Goal: Task Accomplishment & Management: Manage account settings

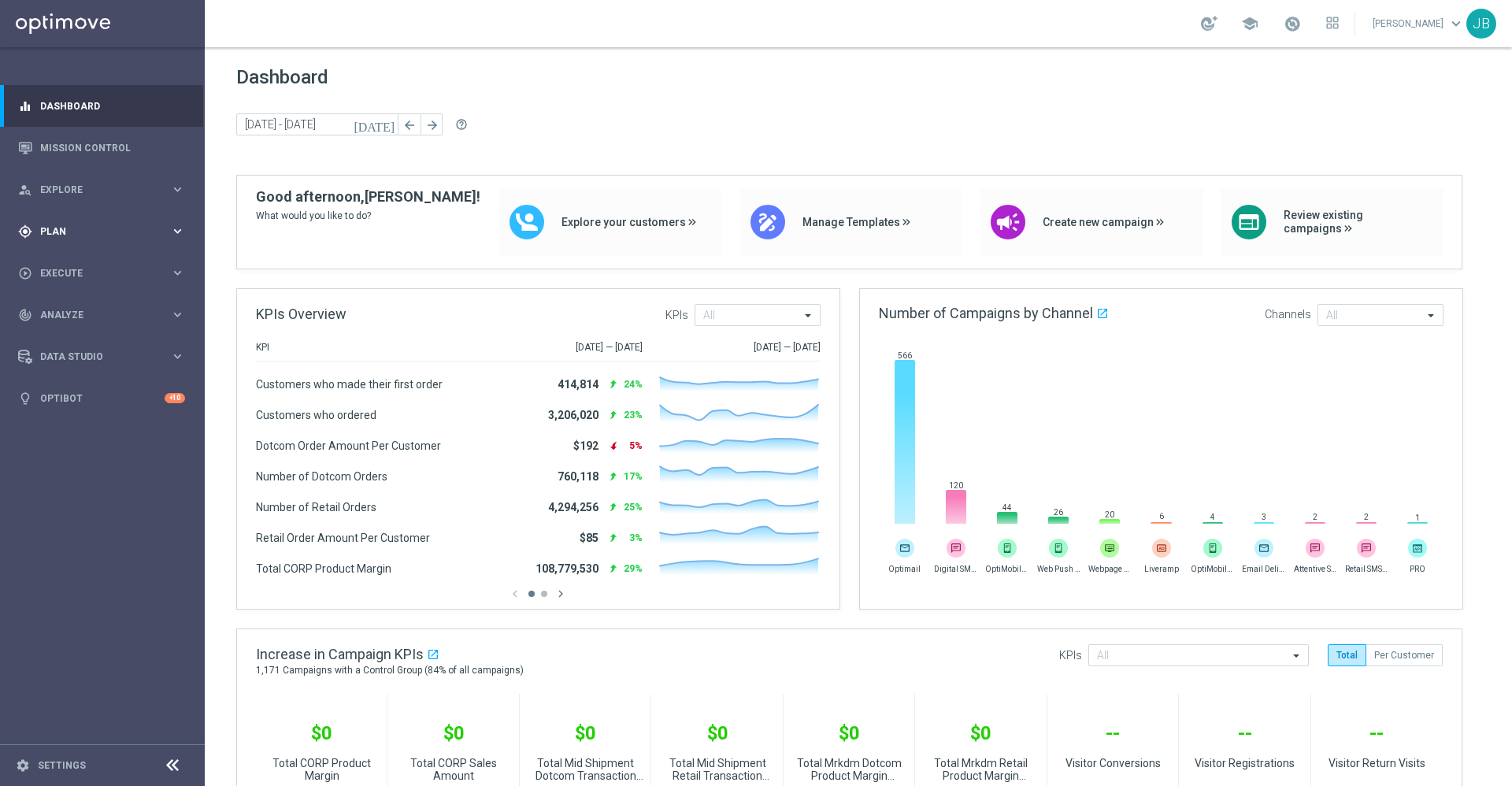
click at [83, 227] on span "Plan" at bounding box center [105, 231] width 130 height 9
click at [100, 261] on link "Target Groups" at bounding box center [102, 263] width 123 height 13
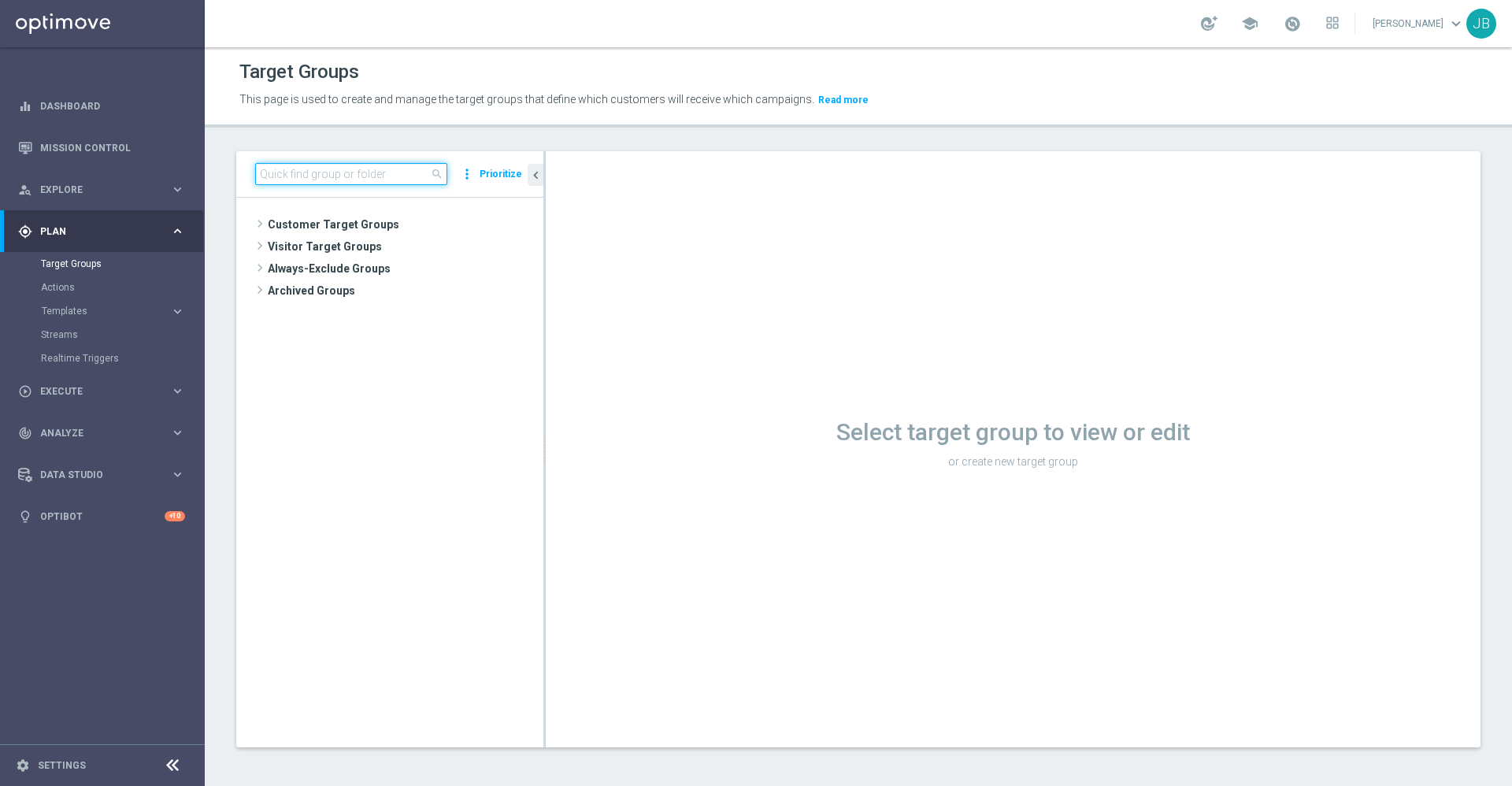
click at [314, 178] on input at bounding box center [351, 174] width 192 height 22
paste input "ER_OMNI_BTS_EMAIL_TEACHER3_RESEND"
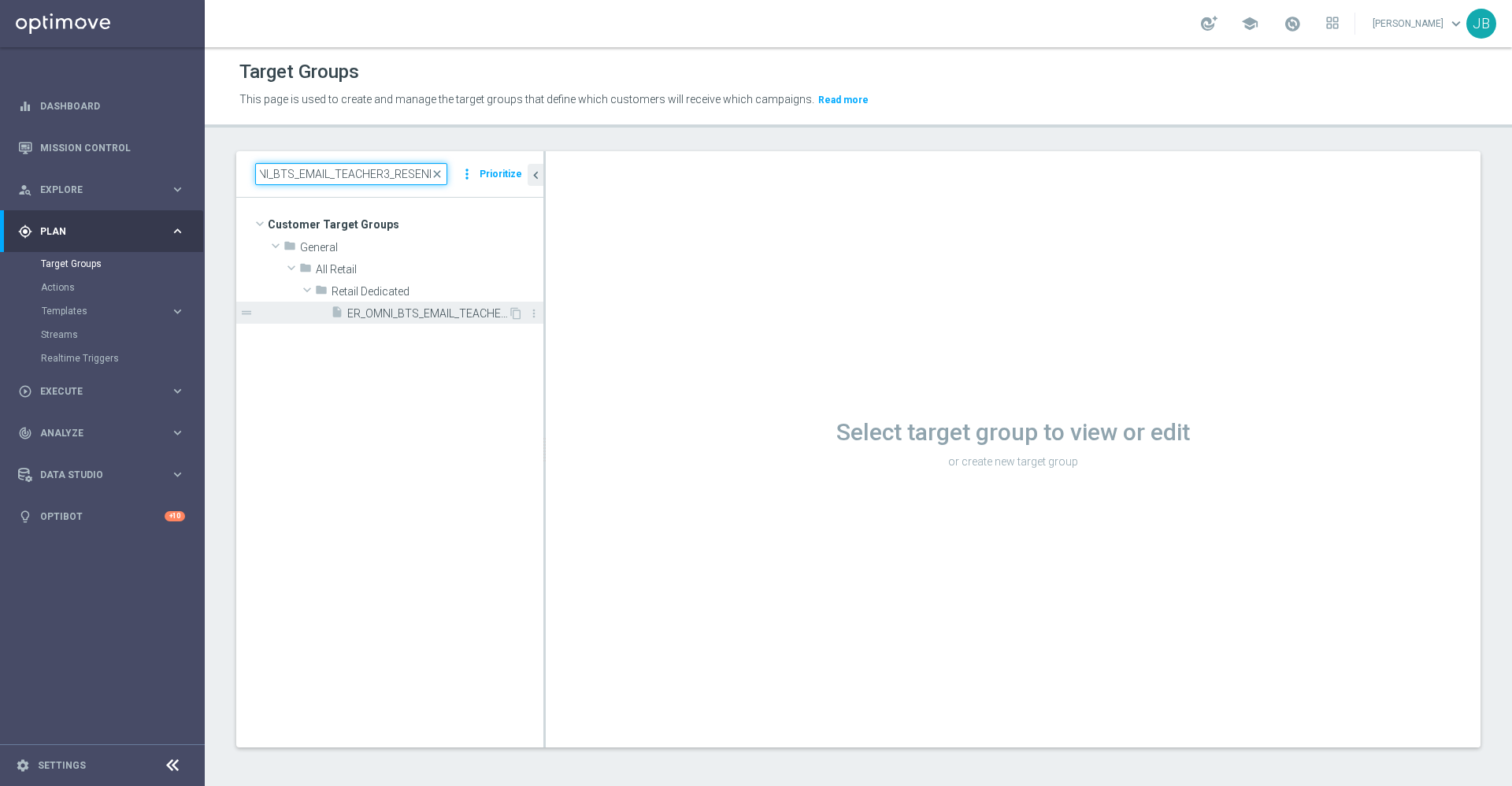
type input "ER_OMNI_BTS_EMAIL_TEACHER3_RESEND"
click at [400, 319] on span "ER_OMNI_BTS_EMAIL_TEACHER3_RESEND" at bounding box center [428, 313] width 160 height 13
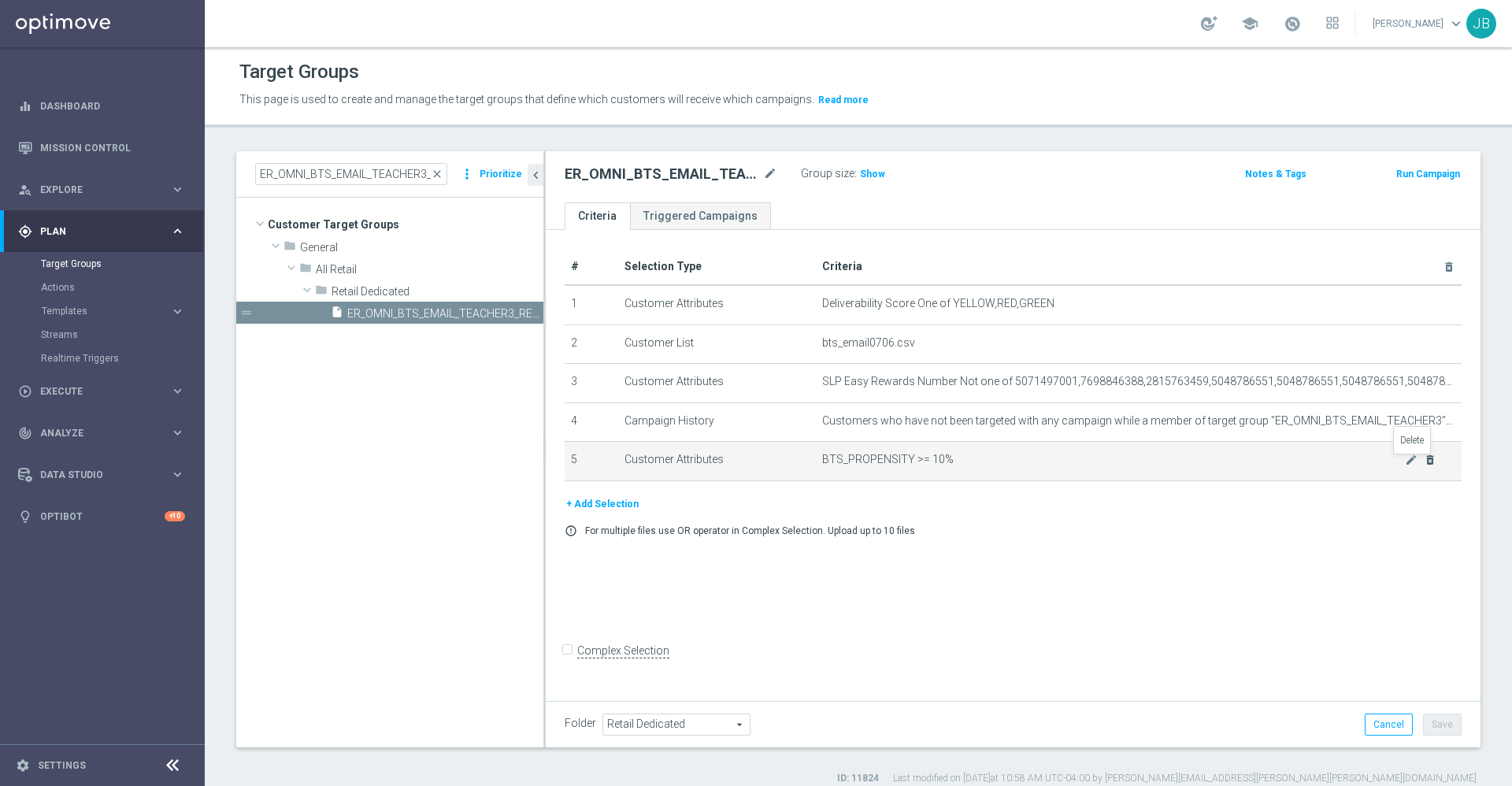
click at [1424, 464] on icon "delete_forever" at bounding box center [1430, 459] width 13 height 13
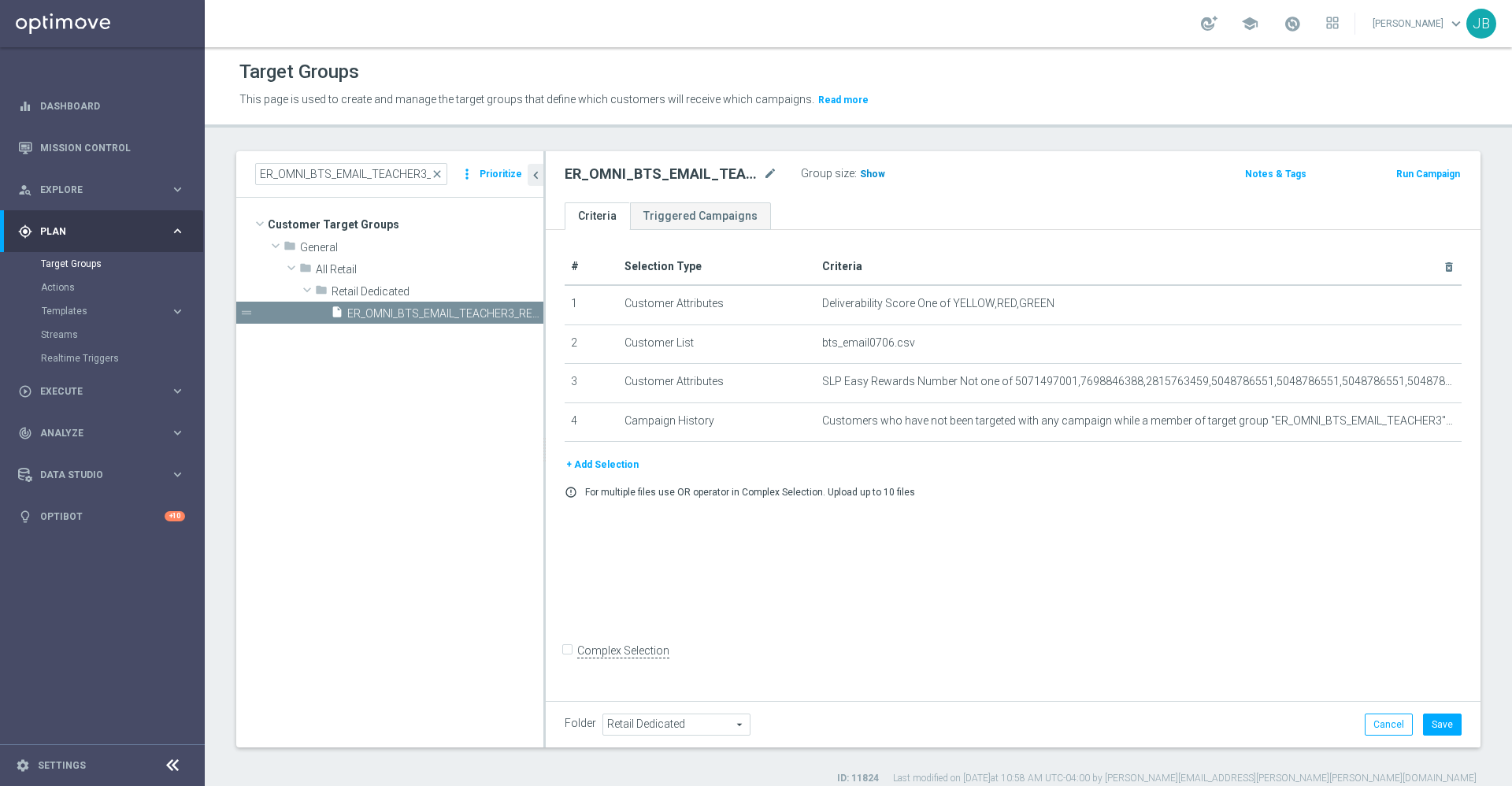
click at [877, 179] on h3 "Show" at bounding box center [872, 173] width 28 height 17
click at [1426, 722] on button "Save" at bounding box center [1442, 724] width 39 height 22
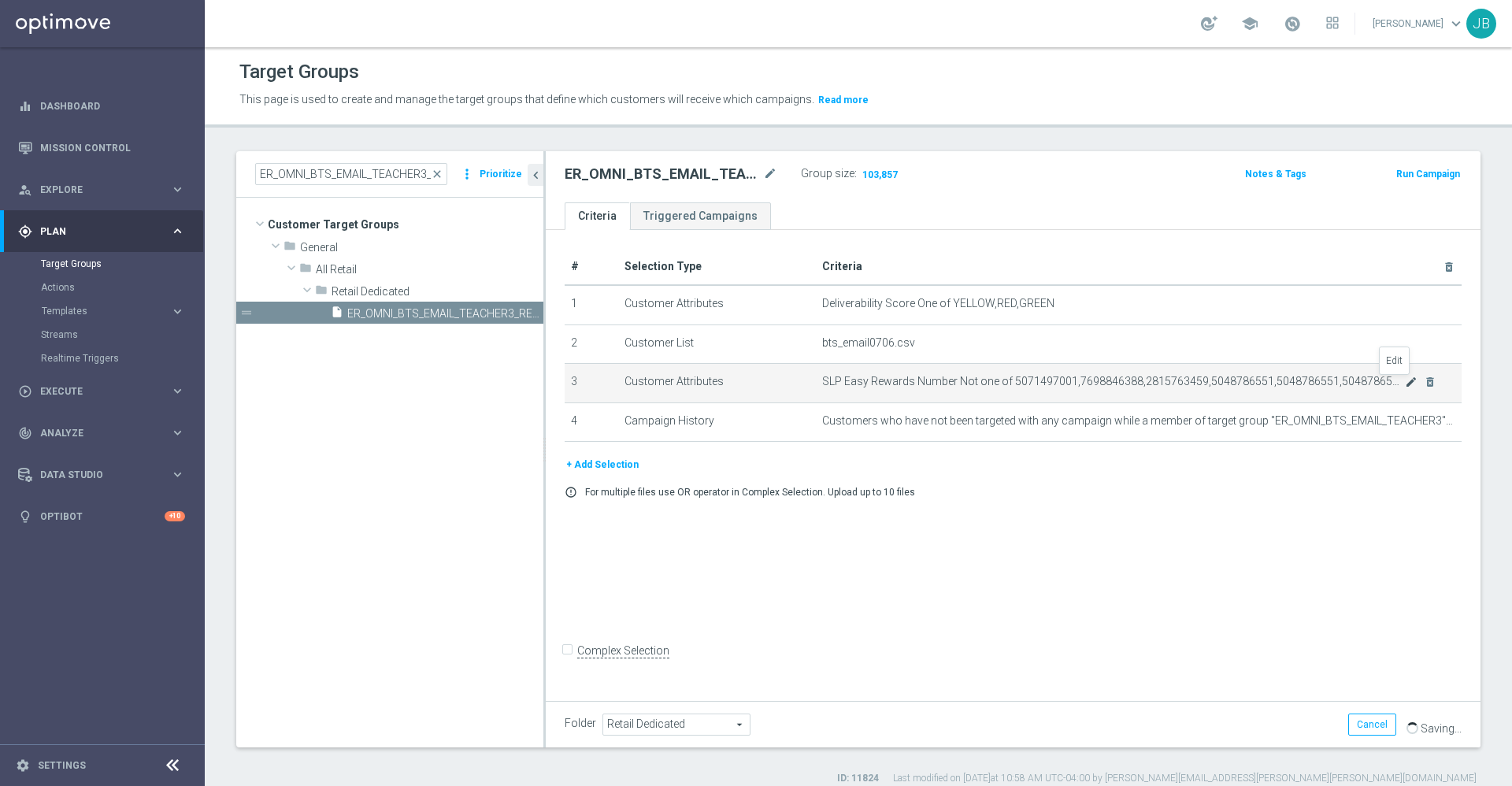
click at [1405, 388] on icon "mode_edit" at bounding box center [1411, 382] width 13 height 13
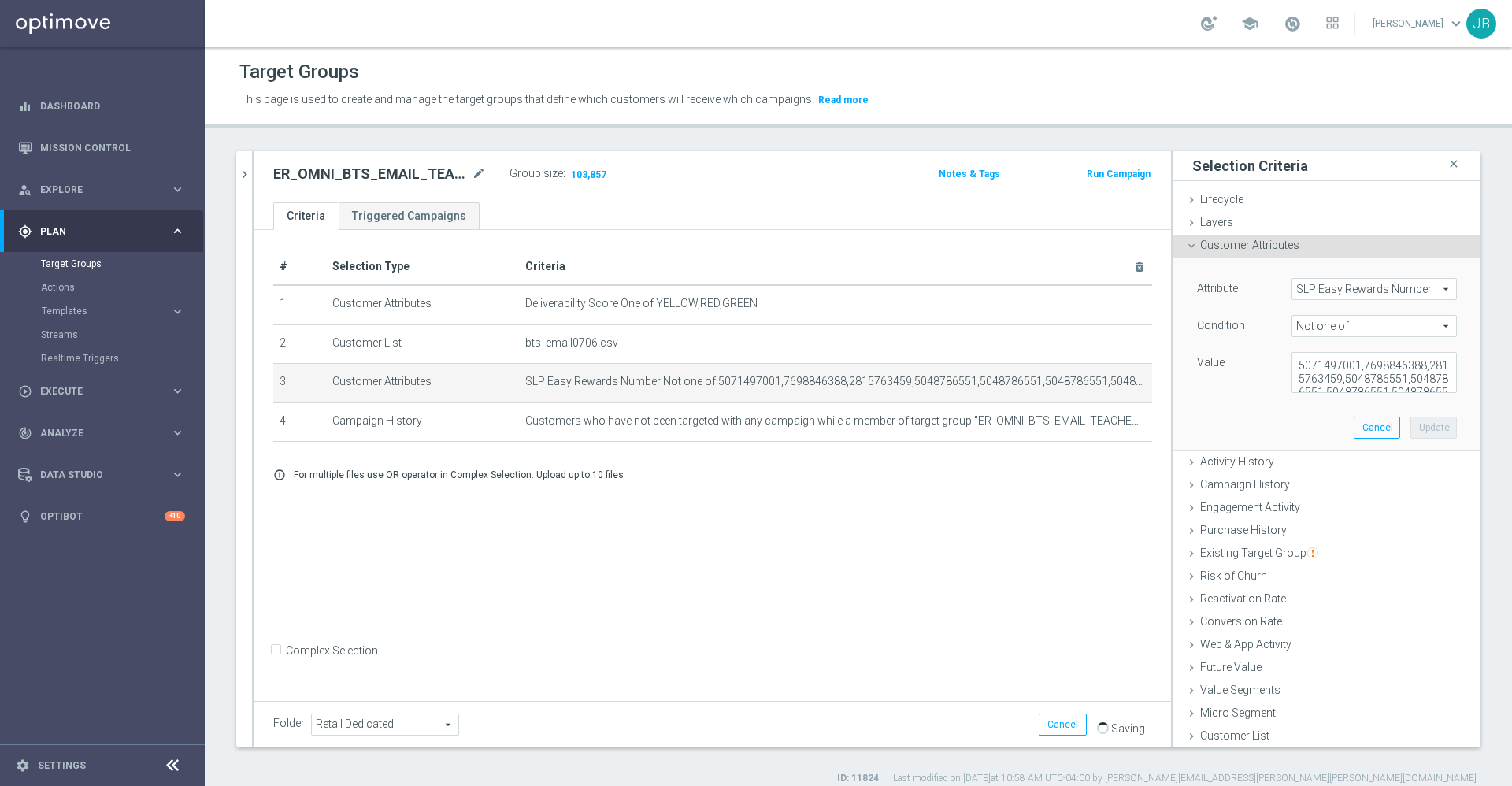
click at [1009, 543] on div "# Selection Type Criteria delete_forever 1 Customer Attributes Deliverability S…" at bounding box center [713, 463] width 917 height 466
click at [994, 527] on div "# Selection Type Criteria delete_forever 1 Customer Attributes Deliverability S…" at bounding box center [713, 463] width 917 height 466
click at [925, 603] on div "# Selection Type Criteria delete_forever 1 Customer Attributes Deliverability S…" at bounding box center [713, 463] width 917 height 466
click at [113, 147] on link "Mission Control" at bounding box center [112, 147] width 145 height 42
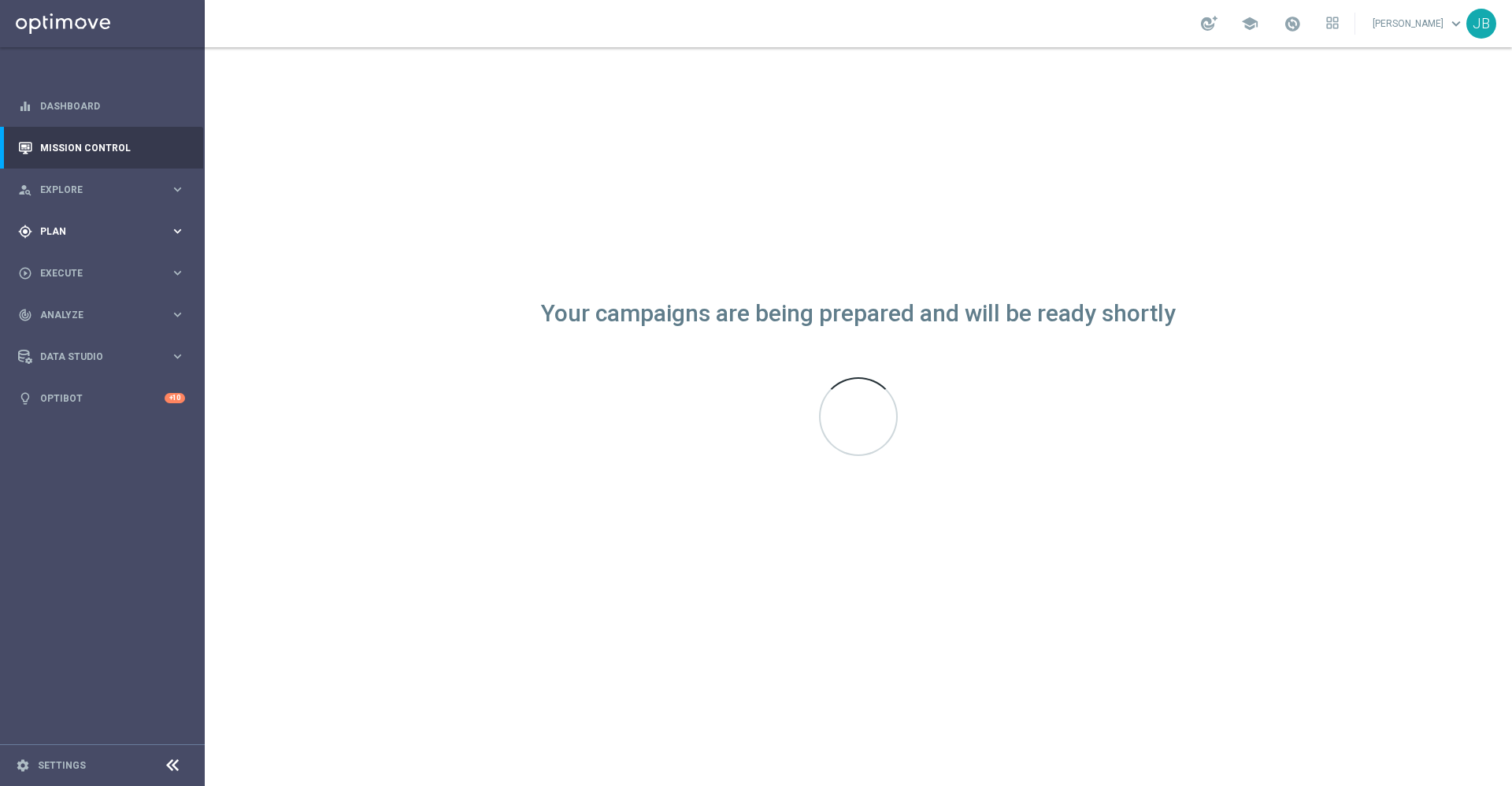
click at [76, 242] on div "gps_fixed Plan keyboard_arrow_right" at bounding box center [102, 231] width 203 height 42
click at [96, 266] on link "Target Groups" at bounding box center [102, 263] width 123 height 13
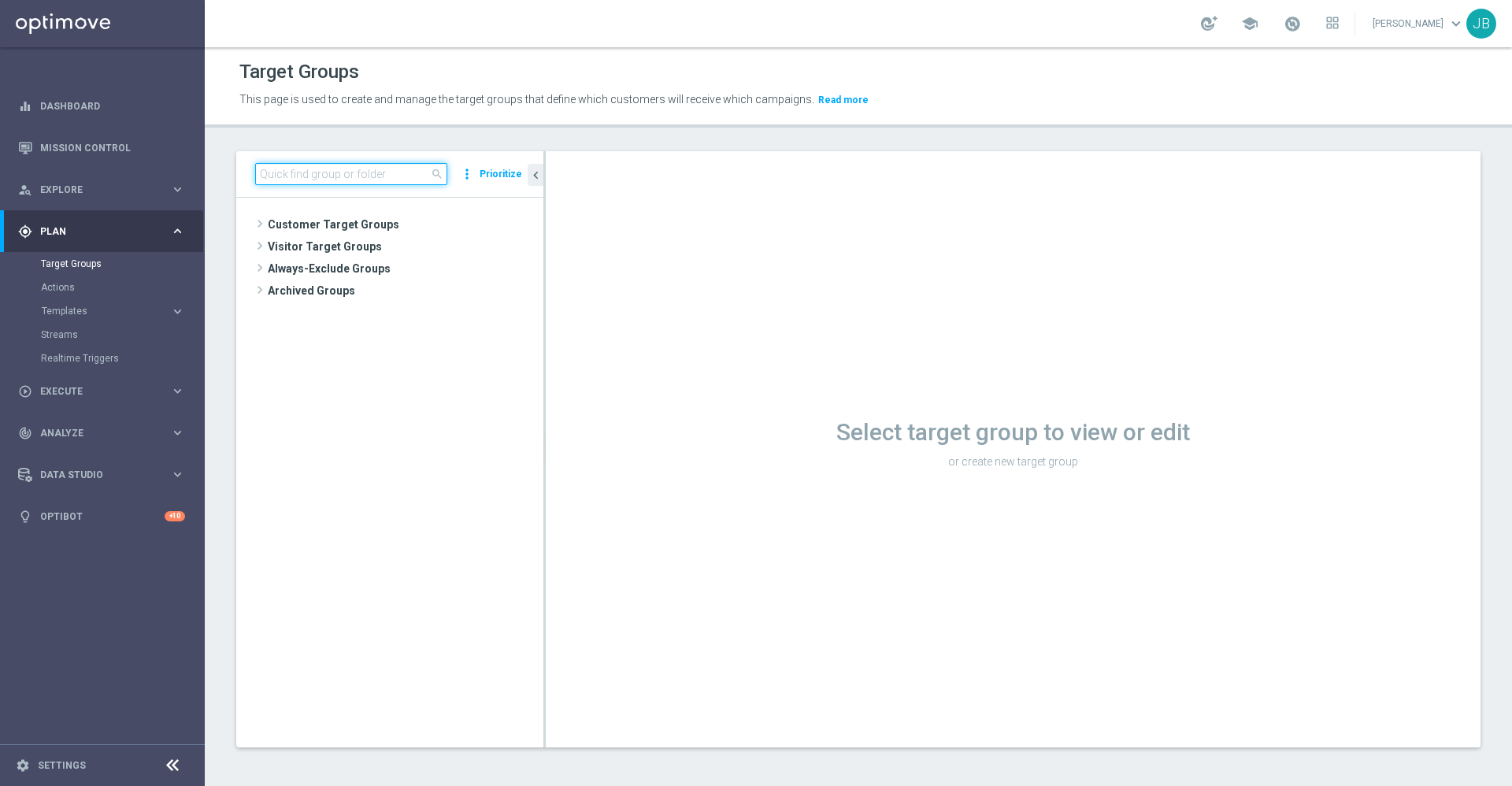
click at [366, 178] on input at bounding box center [351, 174] width 192 height 22
click at [291, 178] on input at bounding box center [351, 174] width 192 height 22
paste input "ER_OMNI_BTS_EMAIL_TEACHER3_RESEND"
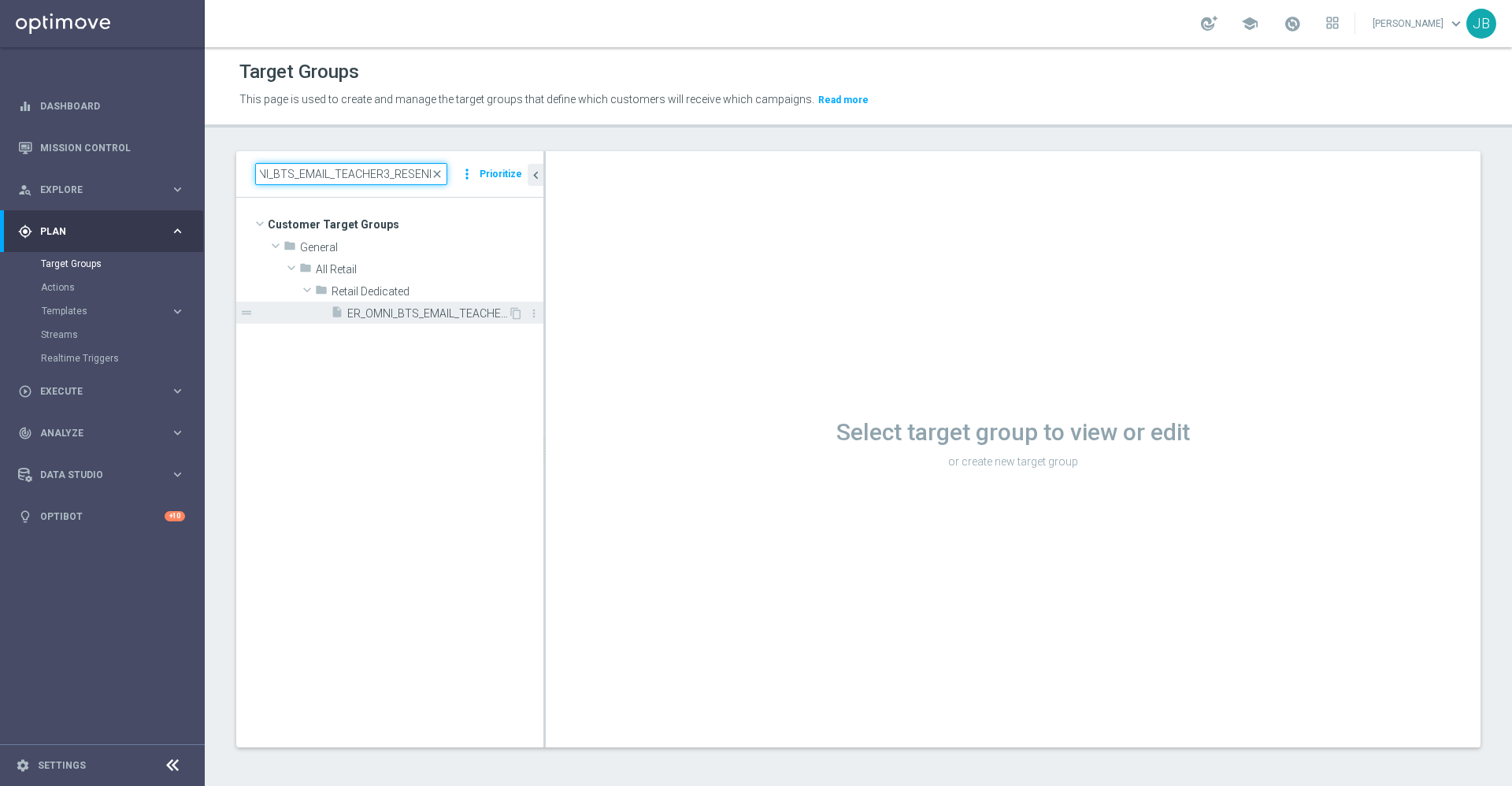
type input "ER_OMNI_BTS_EMAIL_TEACHER3_RESEND"
click at [382, 313] on span "ER_OMNI_BTS_EMAIL_TEACHER3_RESEND" at bounding box center [428, 313] width 160 height 13
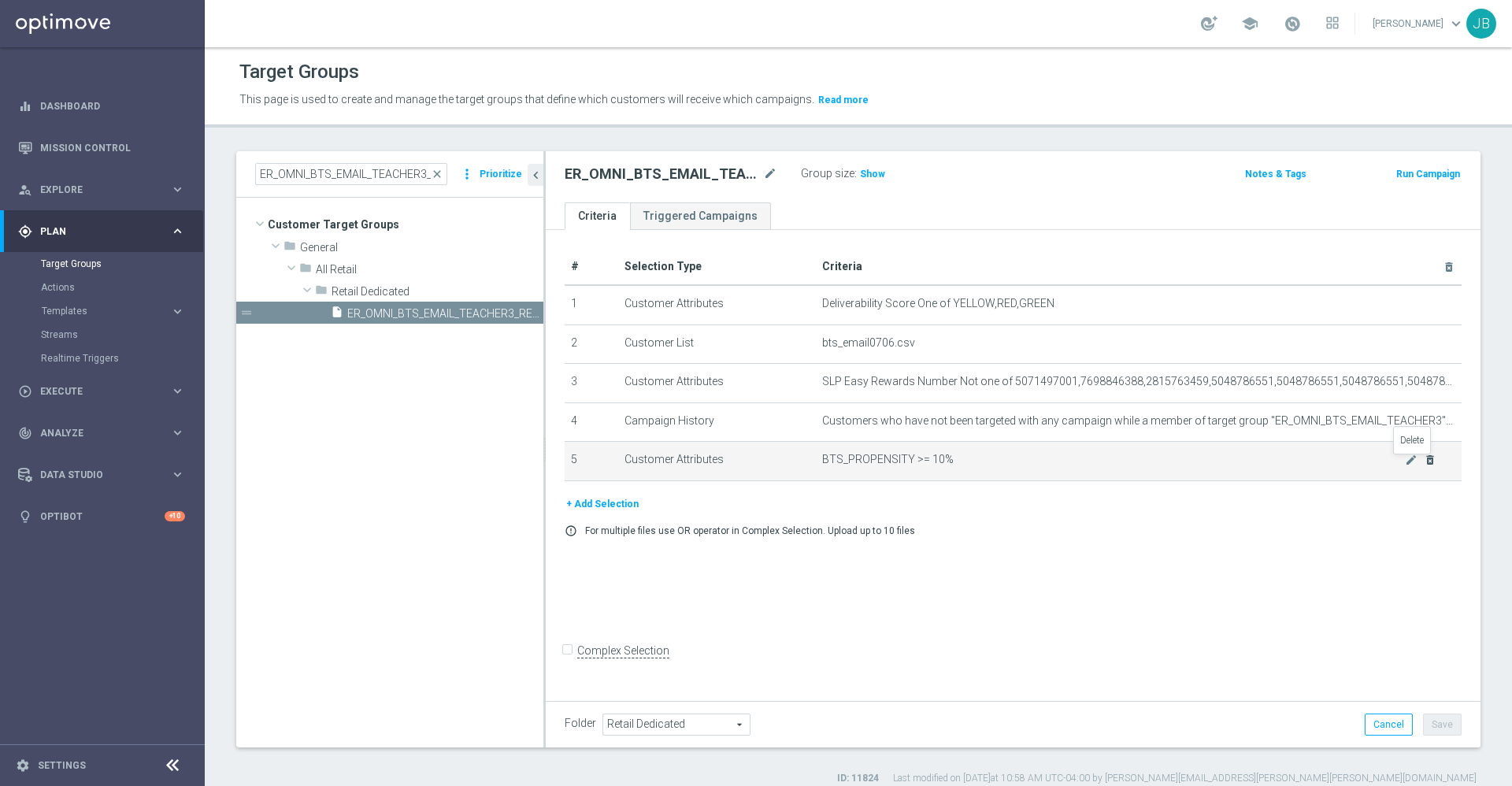
click at [1424, 460] on icon "delete_forever" at bounding box center [1430, 459] width 13 height 13
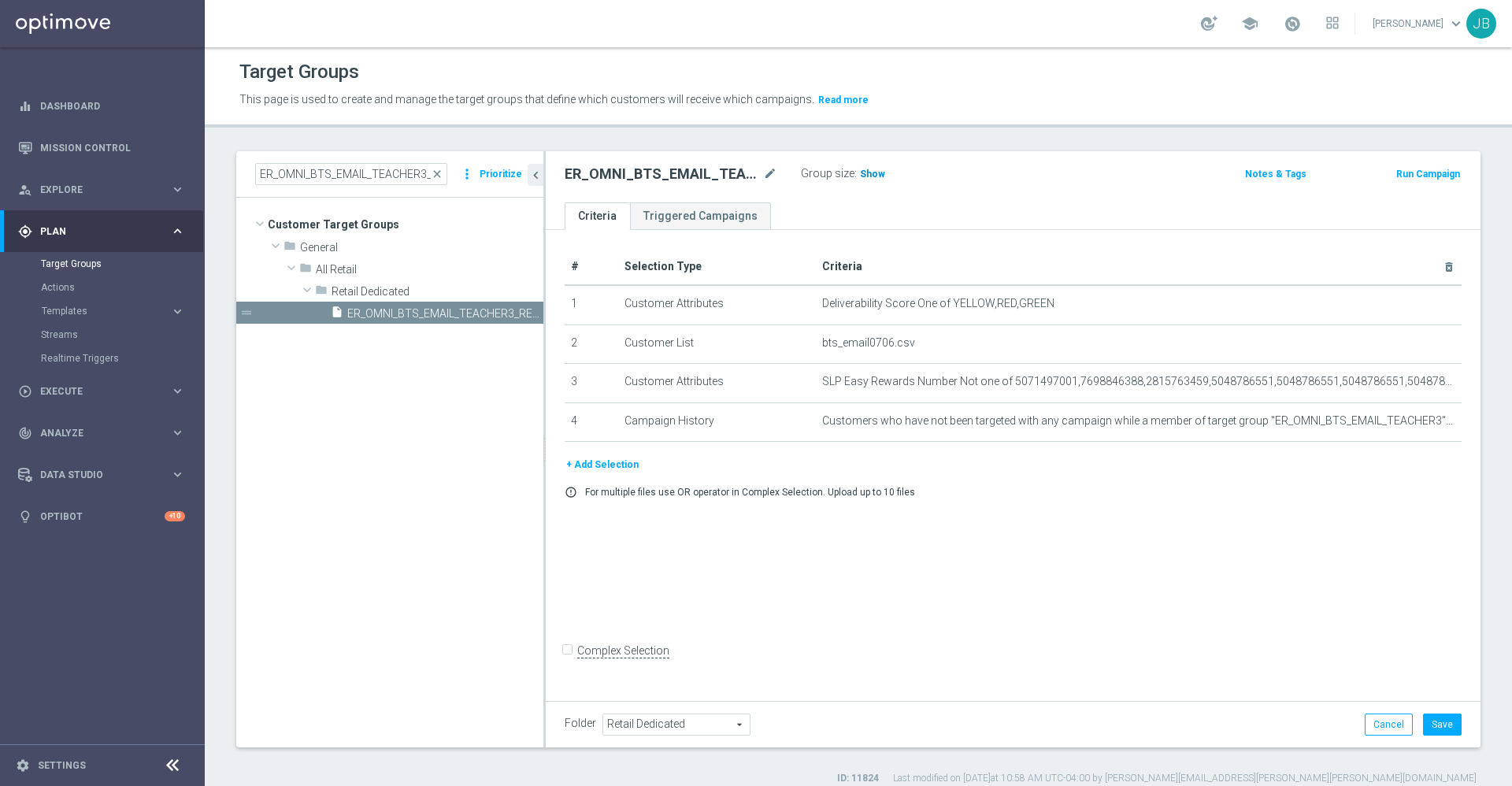
click at [873, 176] on span "Show" at bounding box center [872, 173] width 25 height 11
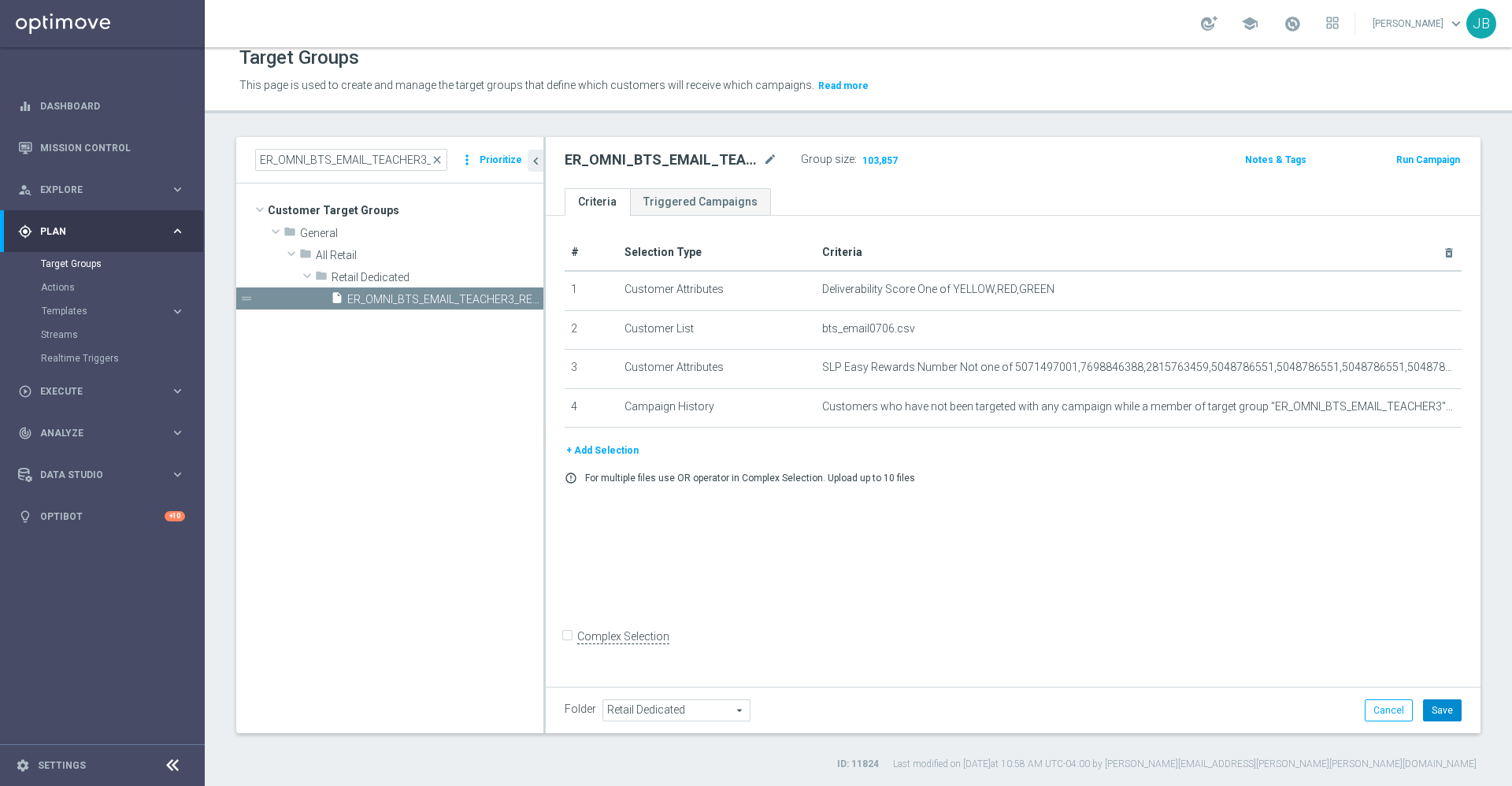
click at [1431, 708] on button "Save" at bounding box center [1442, 710] width 39 height 22
click at [772, 160] on icon "mode_edit" at bounding box center [770, 159] width 14 height 19
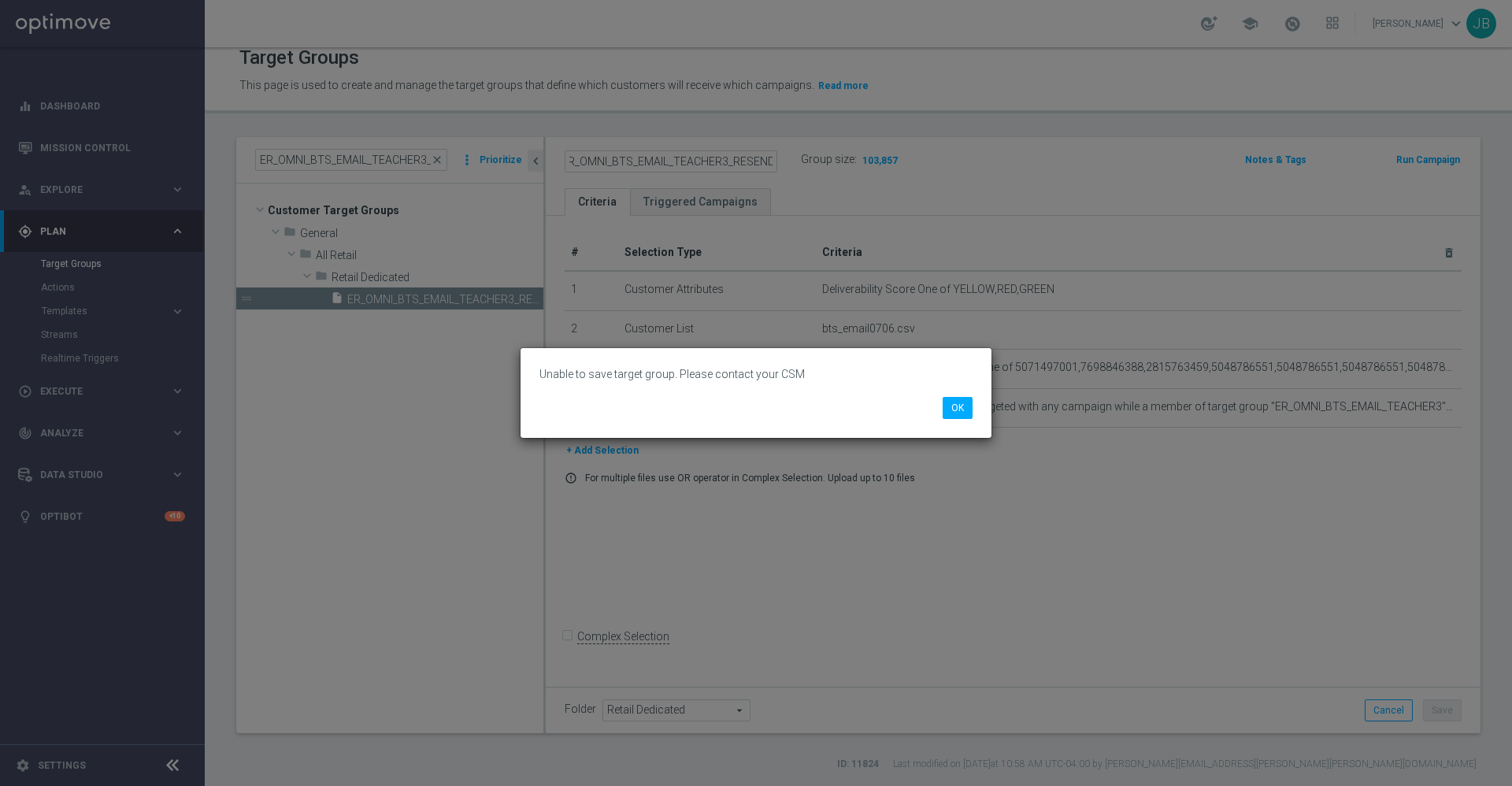
scroll to position [0, 0]
click at [1174, 595] on div "Unable to save target group. Please contact your CSM OK" at bounding box center [756, 393] width 1512 height 786
click at [967, 411] on button "OK" at bounding box center [958, 407] width 30 height 22
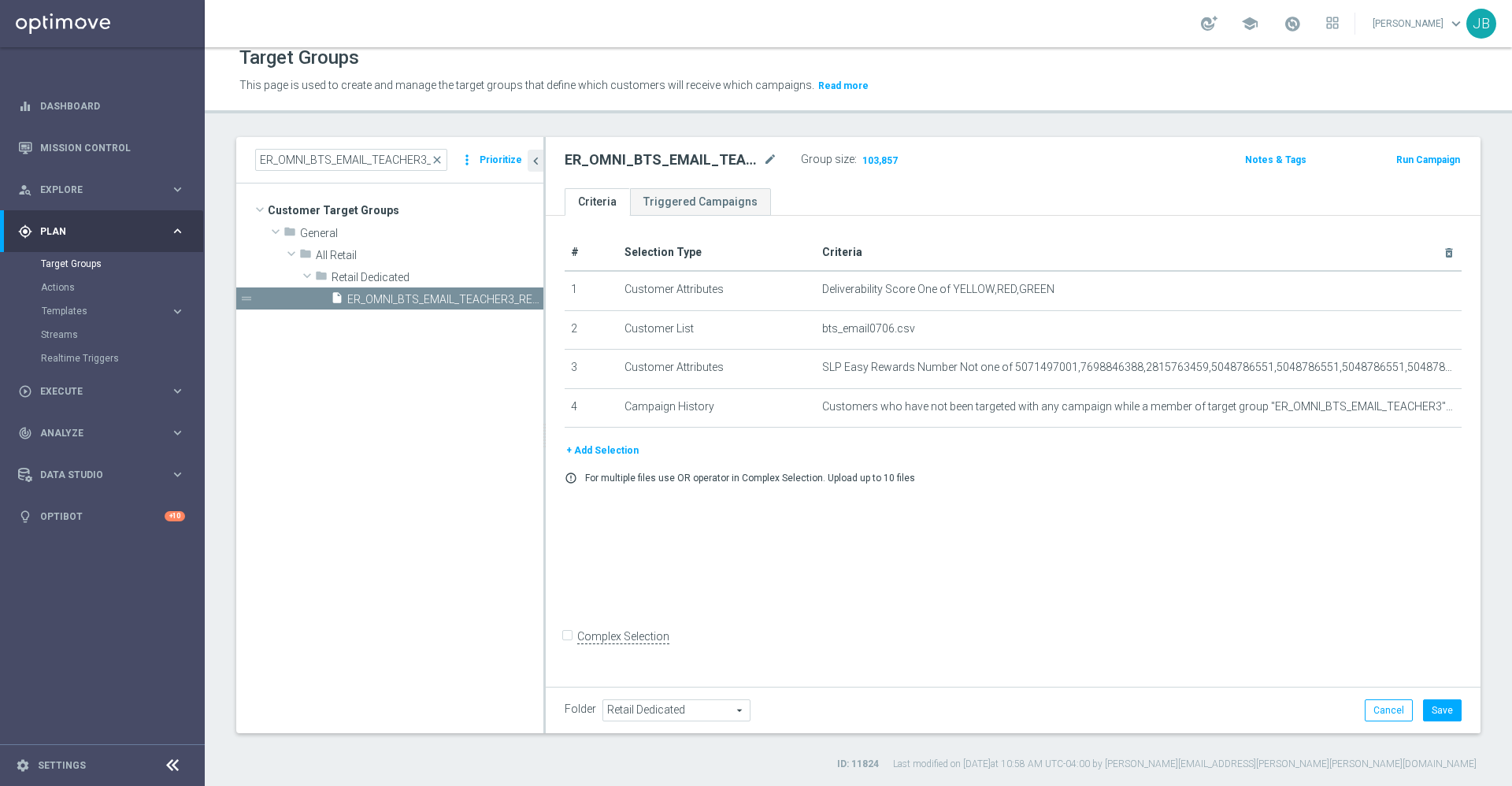
click at [997, 576] on div "# Selection Type Criteria delete_forever 1 Customer Attributes Deliverability S…" at bounding box center [1014, 449] width 935 height 466
click at [1440, 704] on button "Save" at bounding box center [1442, 710] width 39 height 22
click at [952, 599] on div "# Selection Type Criteria delete_forever 1 Customer Attributes Deliverability S…" at bounding box center [1014, 449] width 935 height 466
click at [772, 159] on icon "mode_edit" at bounding box center [770, 159] width 14 height 19
click at [1405, 371] on icon "mode_edit" at bounding box center [1411, 368] width 13 height 13
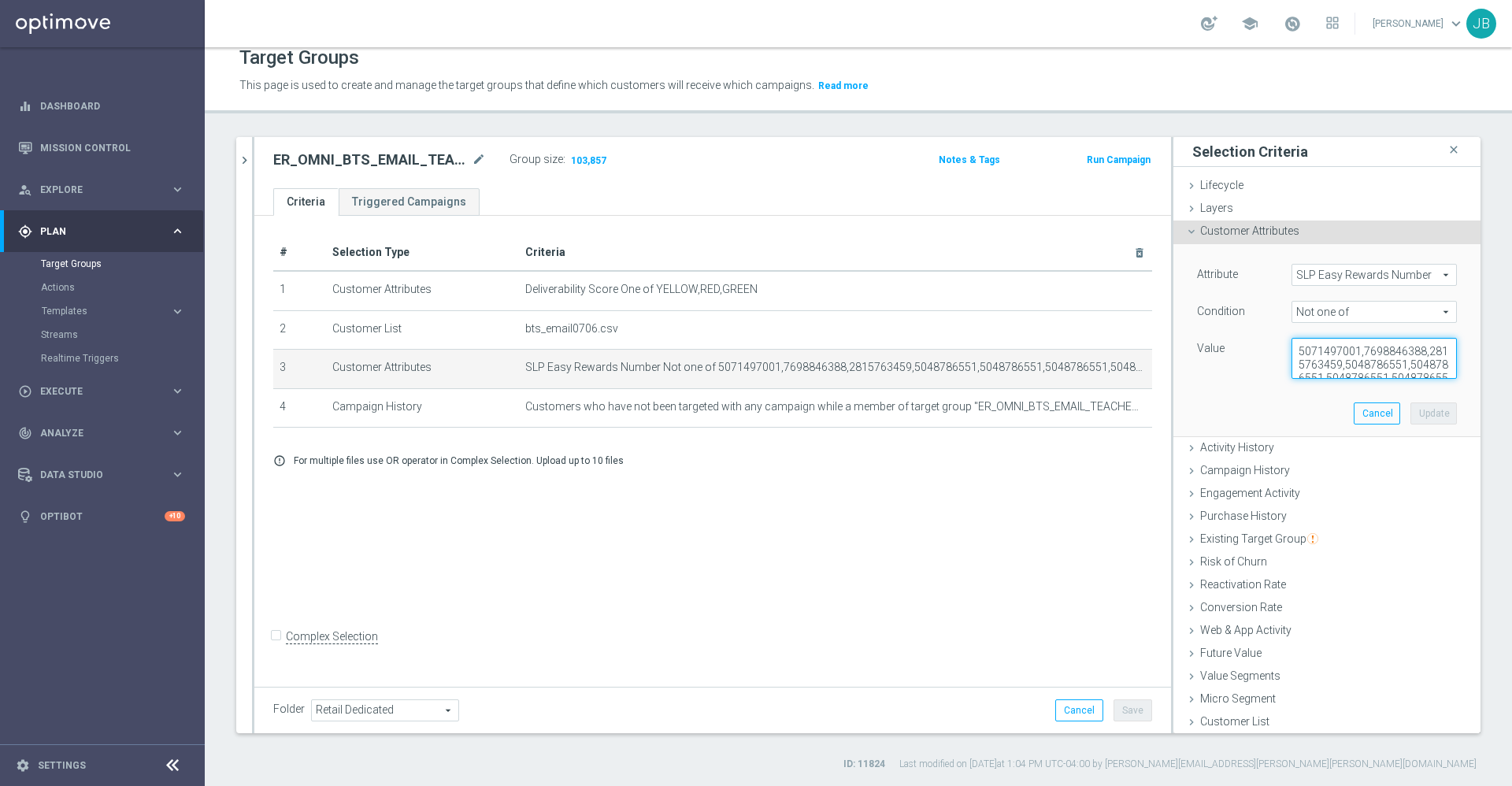
scroll to position [132, 0]
click at [1418, 418] on div "Attribute SLP Easy Rewards Number SLP Easy Rewards Number arrow_drop_down searc…" at bounding box center [1327, 340] width 284 height 192
click at [75, 154] on link "Mission Control" at bounding box center [112, 147] width 145 height 42
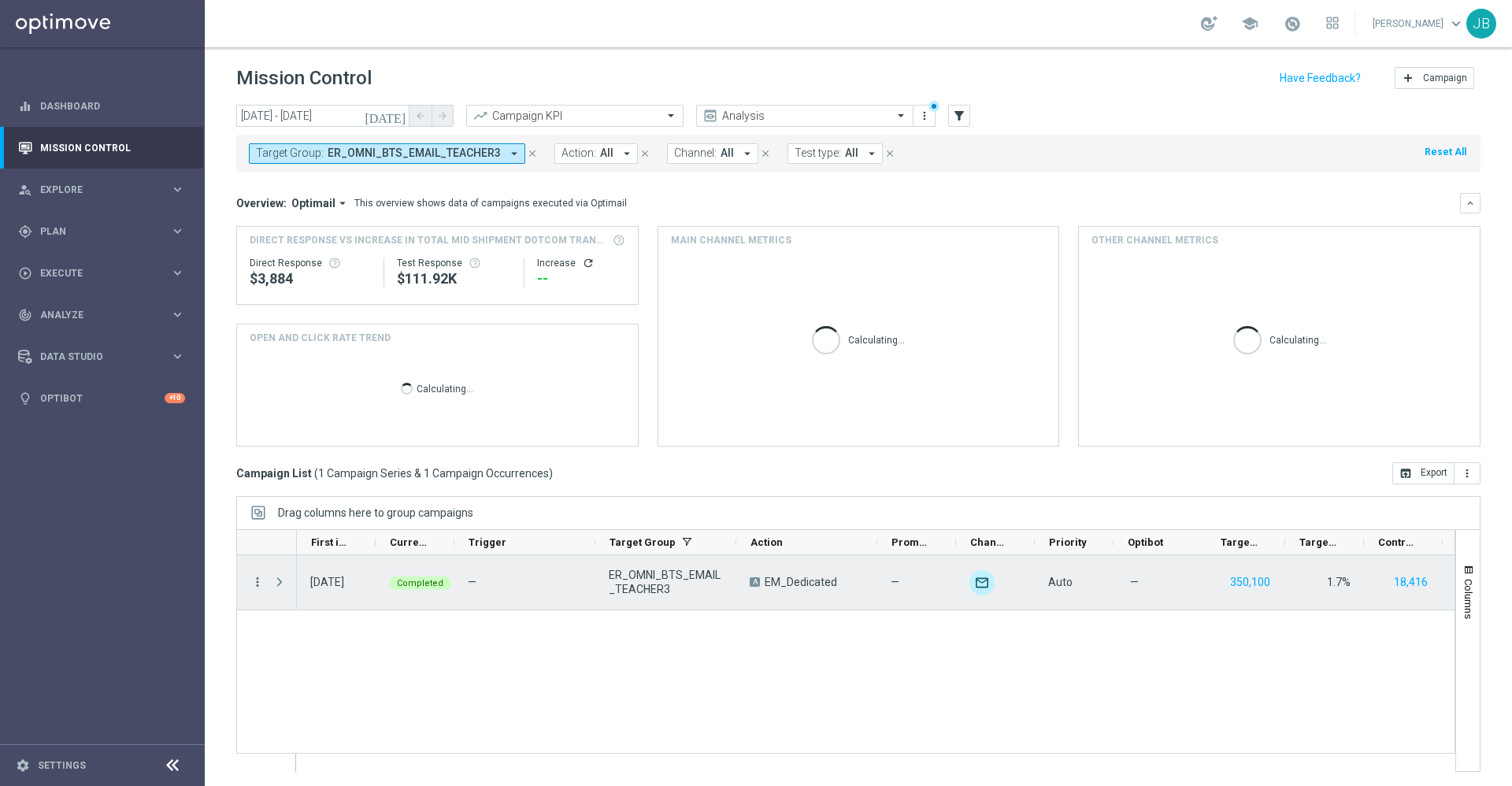
click at [260, 581] on icon "more_vert" at bounding box center [257, 582] width 14 height 14
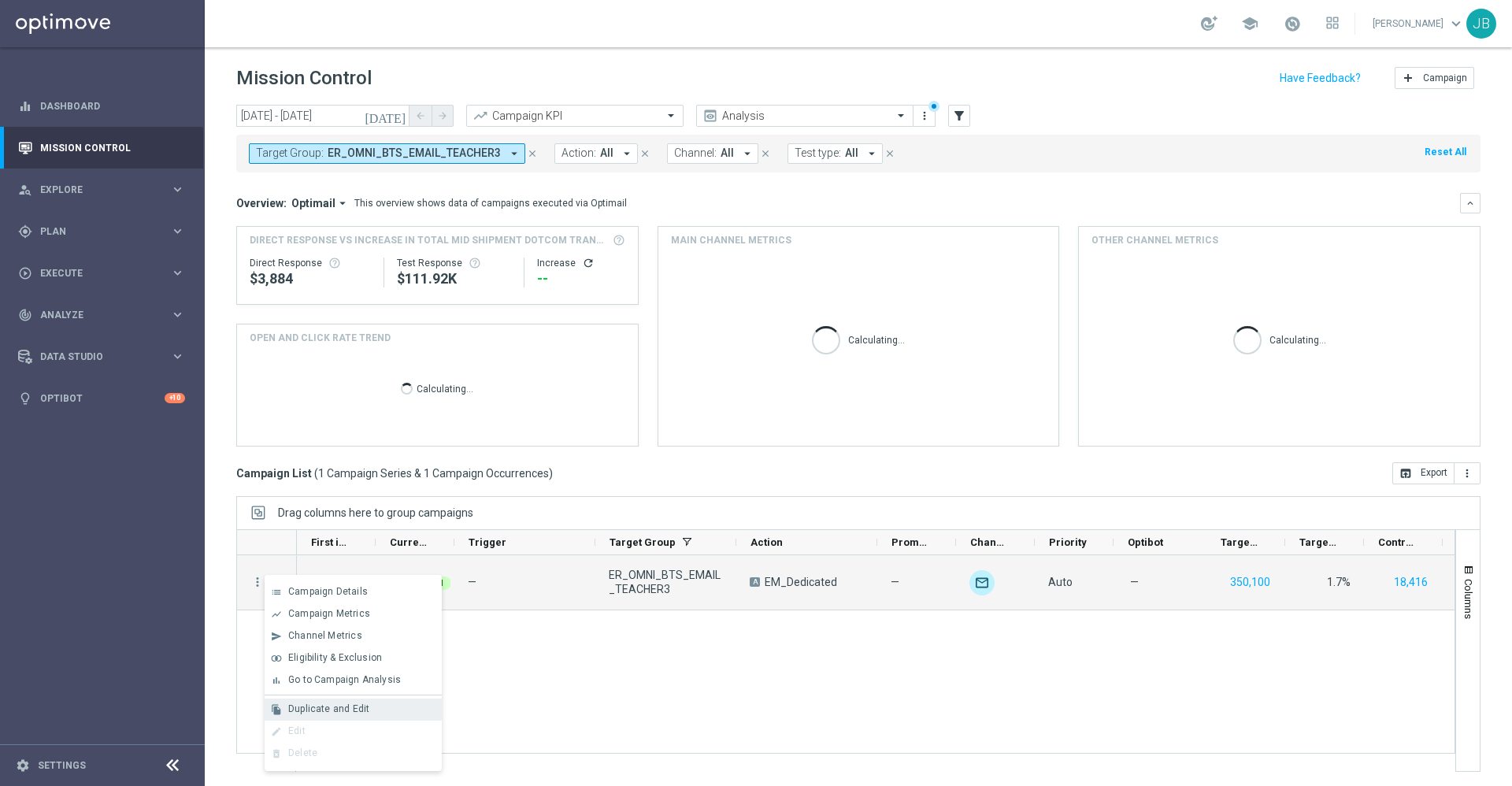
click at [328, 712] on span "Duplicate and Edit" at bounding box center [328, 708] width 81 height 11
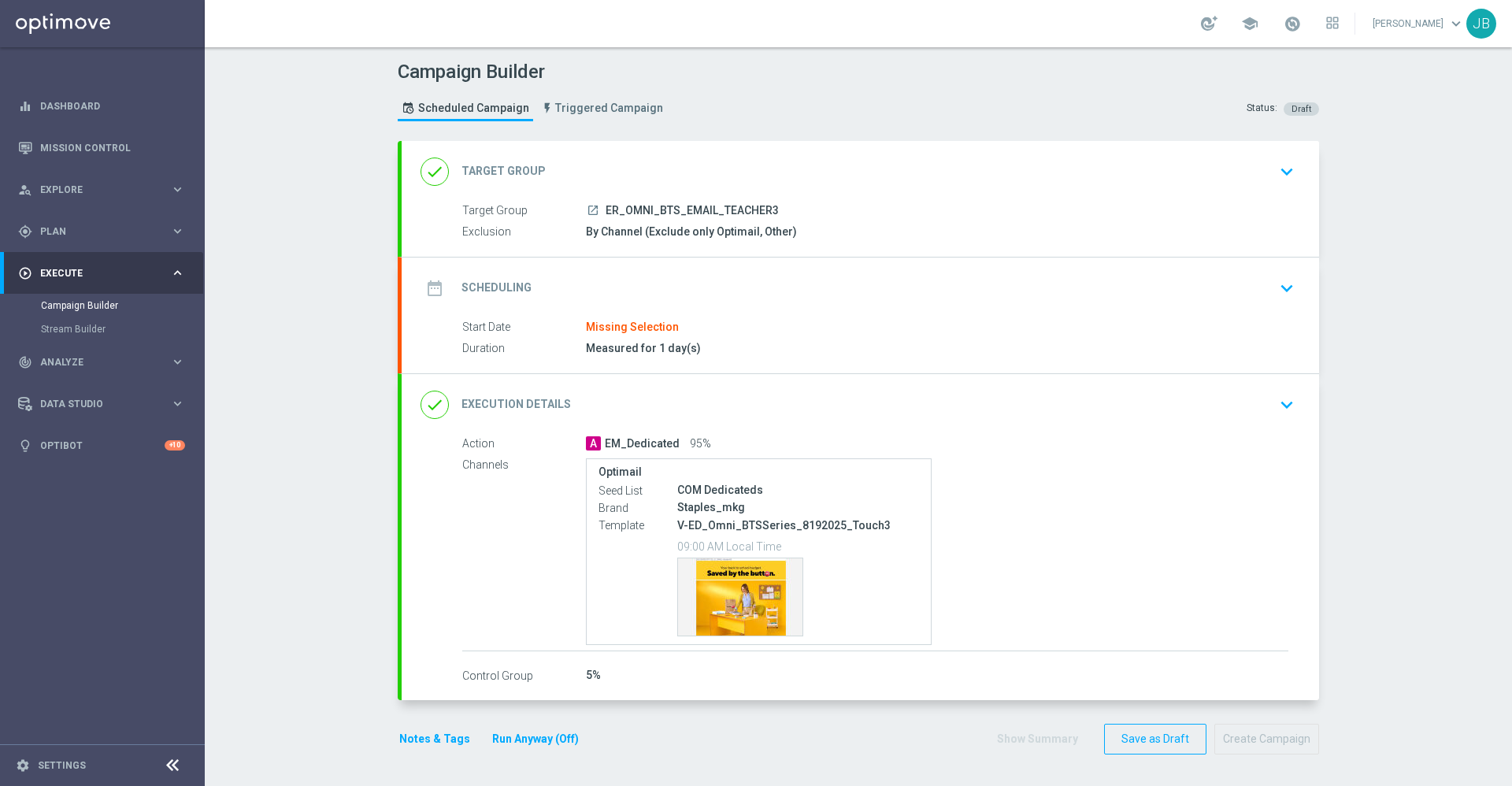
click at [512, 174] on h2 "Target Group" at bounding box center [503, 170] width 85 height 15
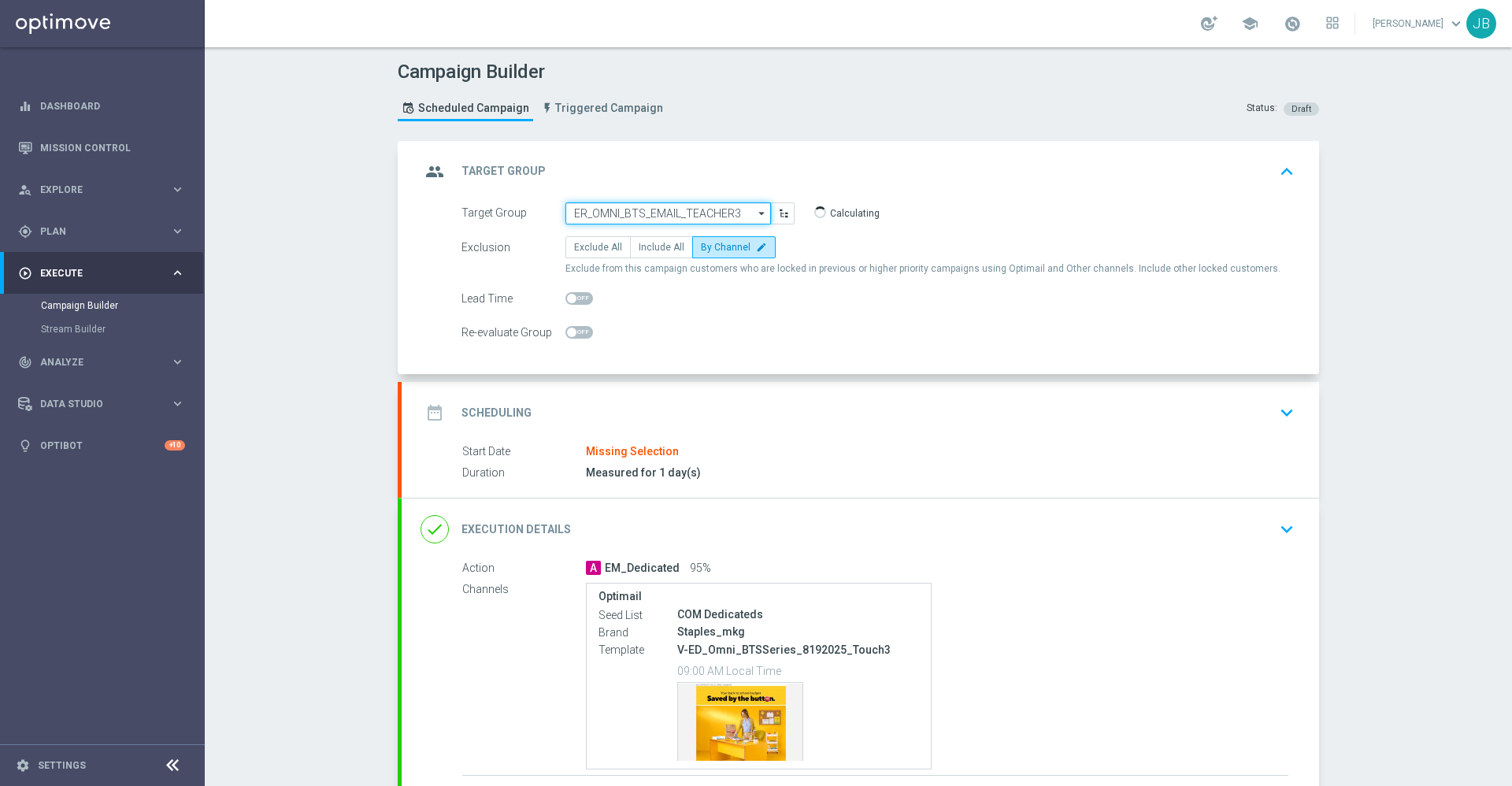
click at [656, 218] on input "ER_OMNI_BTS_EMAIL_TEACHER3" at bounding box center [668, 213] width 205 height 22
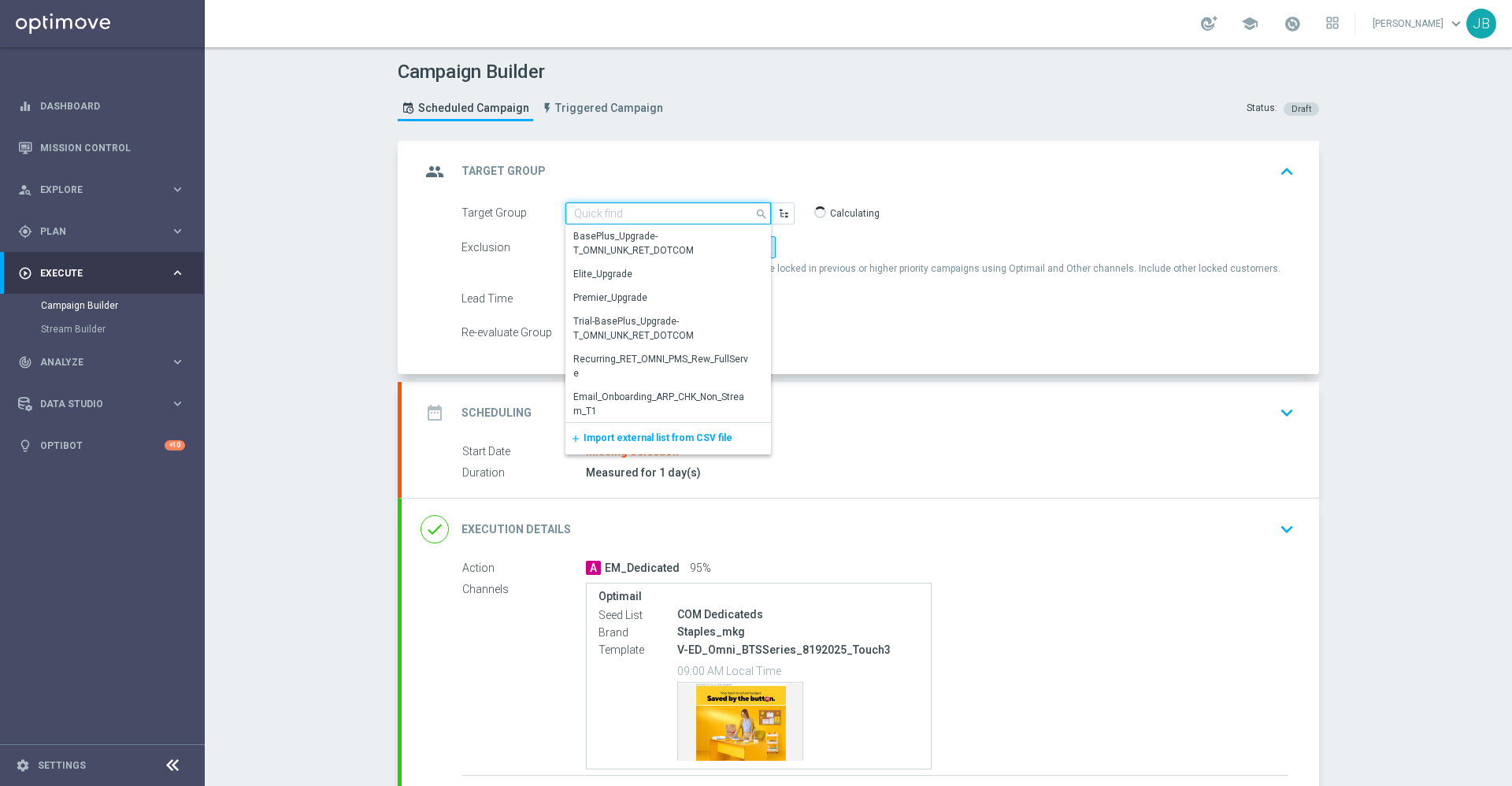
paste input "ER_OMNI_BTS_EMAIL_TEACHER3_RESEND"
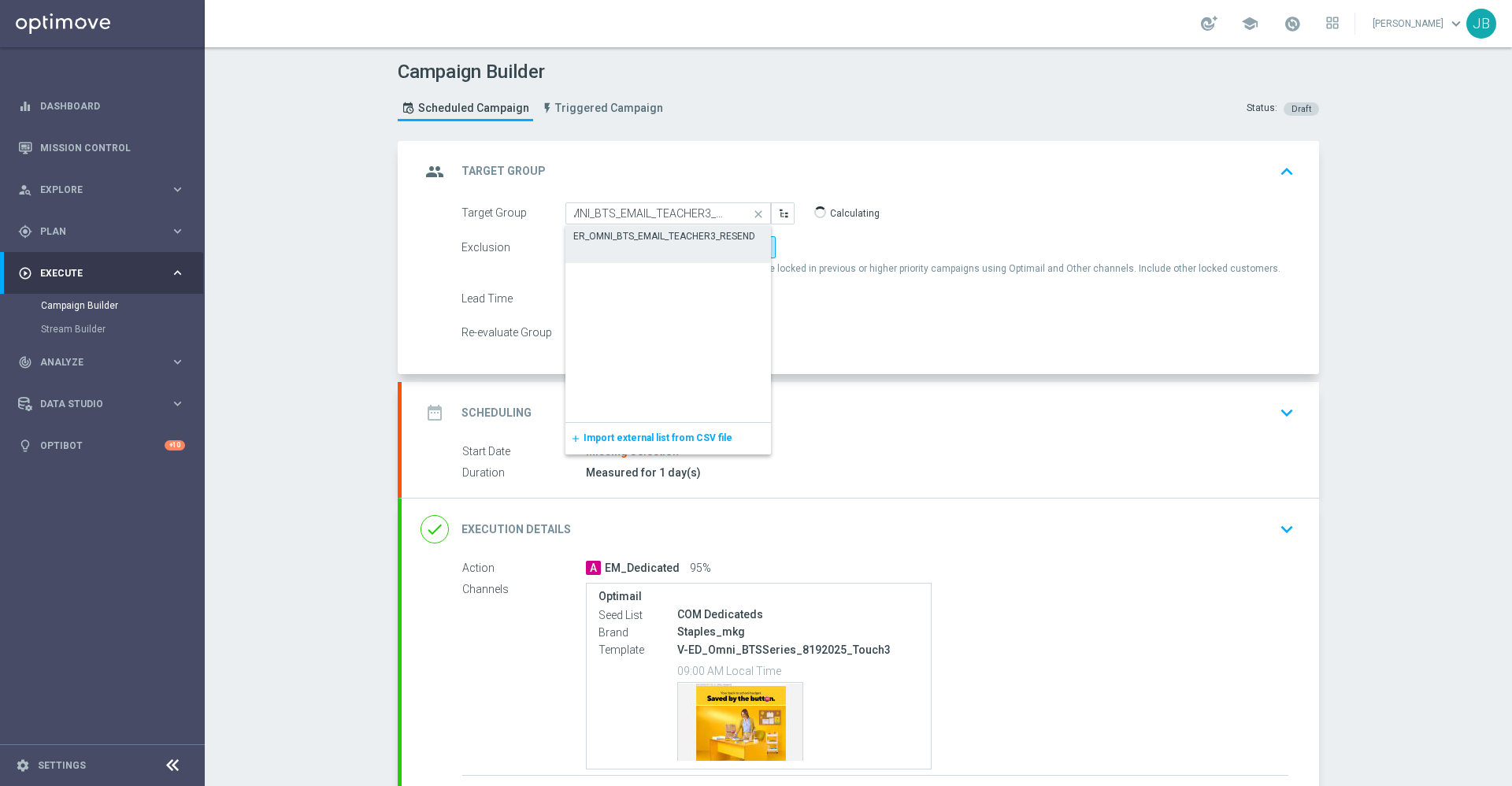
click at [648, 234] on div "ER_OMNI_BTS_EMAIL_TEACHER3_RESEND" at bounding box center [664, 236] width 182 height 14
type input "ER_OMNI_BTS_EMAIL_TEACHER3_RESEND"
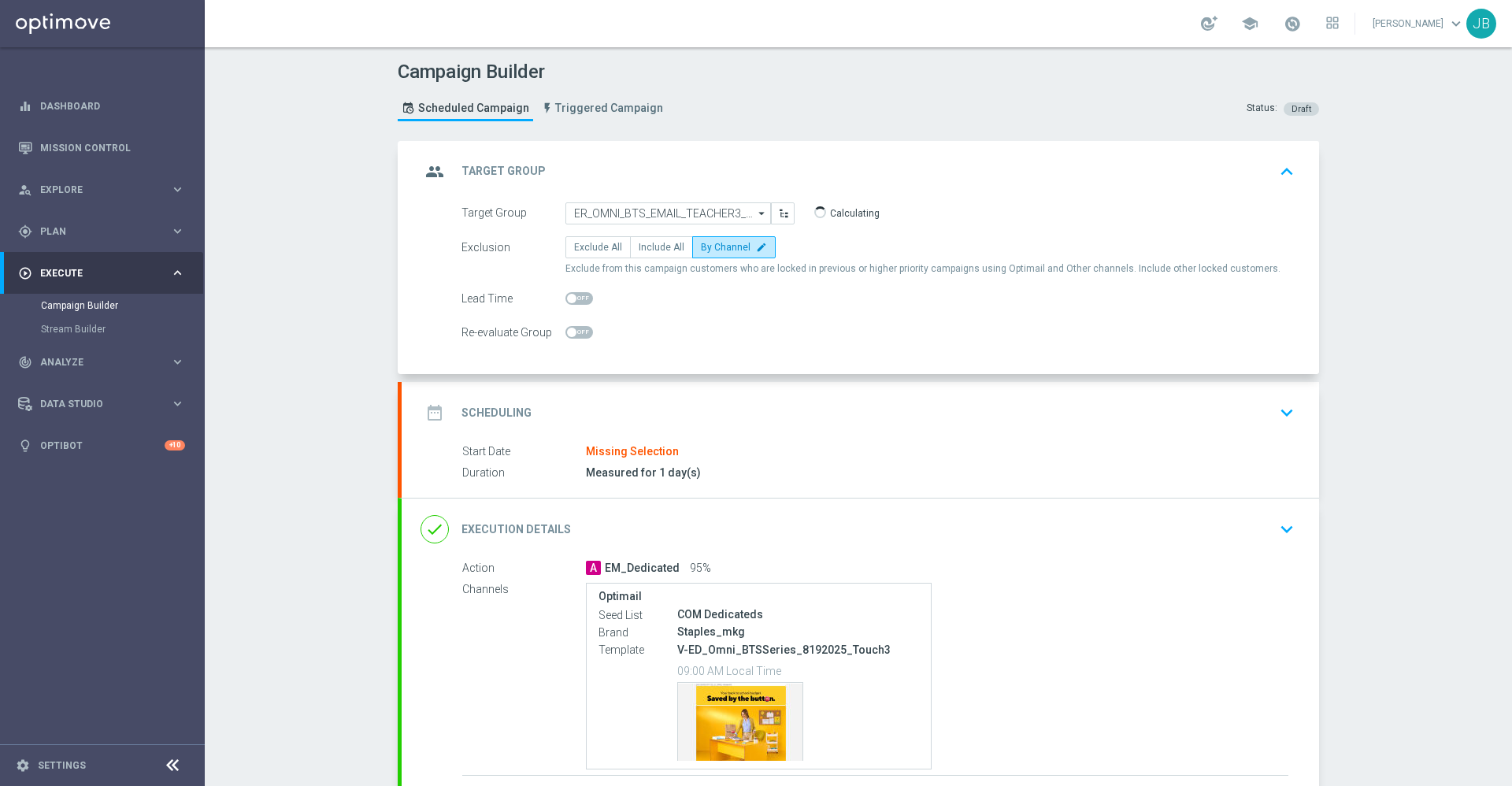
click at [477, 410] on h2 "Scheduling" at bounding box center [496, 412] width 70 height 15
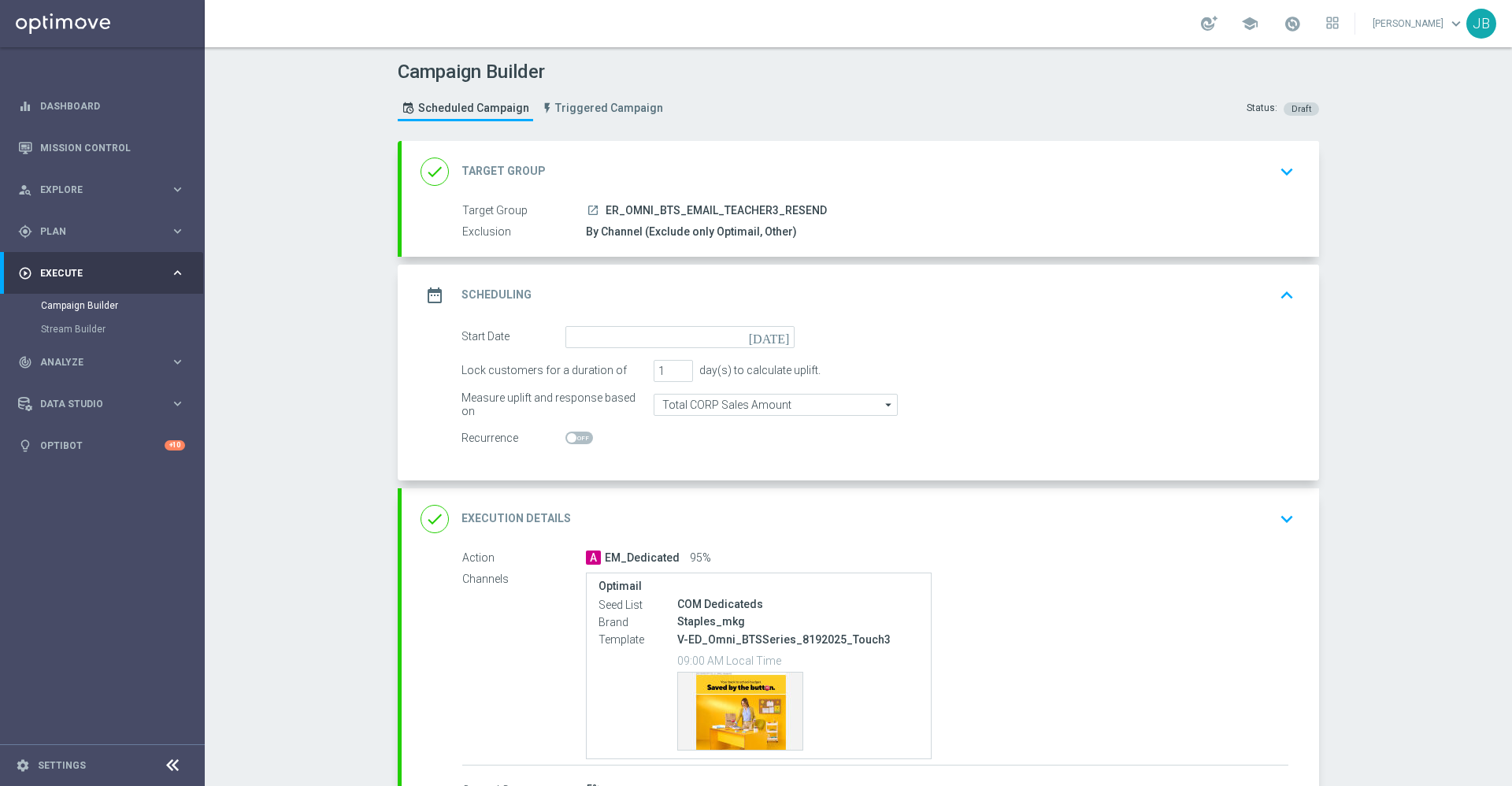
click at [767, 340] on icon "[DATE]" at bounding box center [772, 334] width 47 height 17
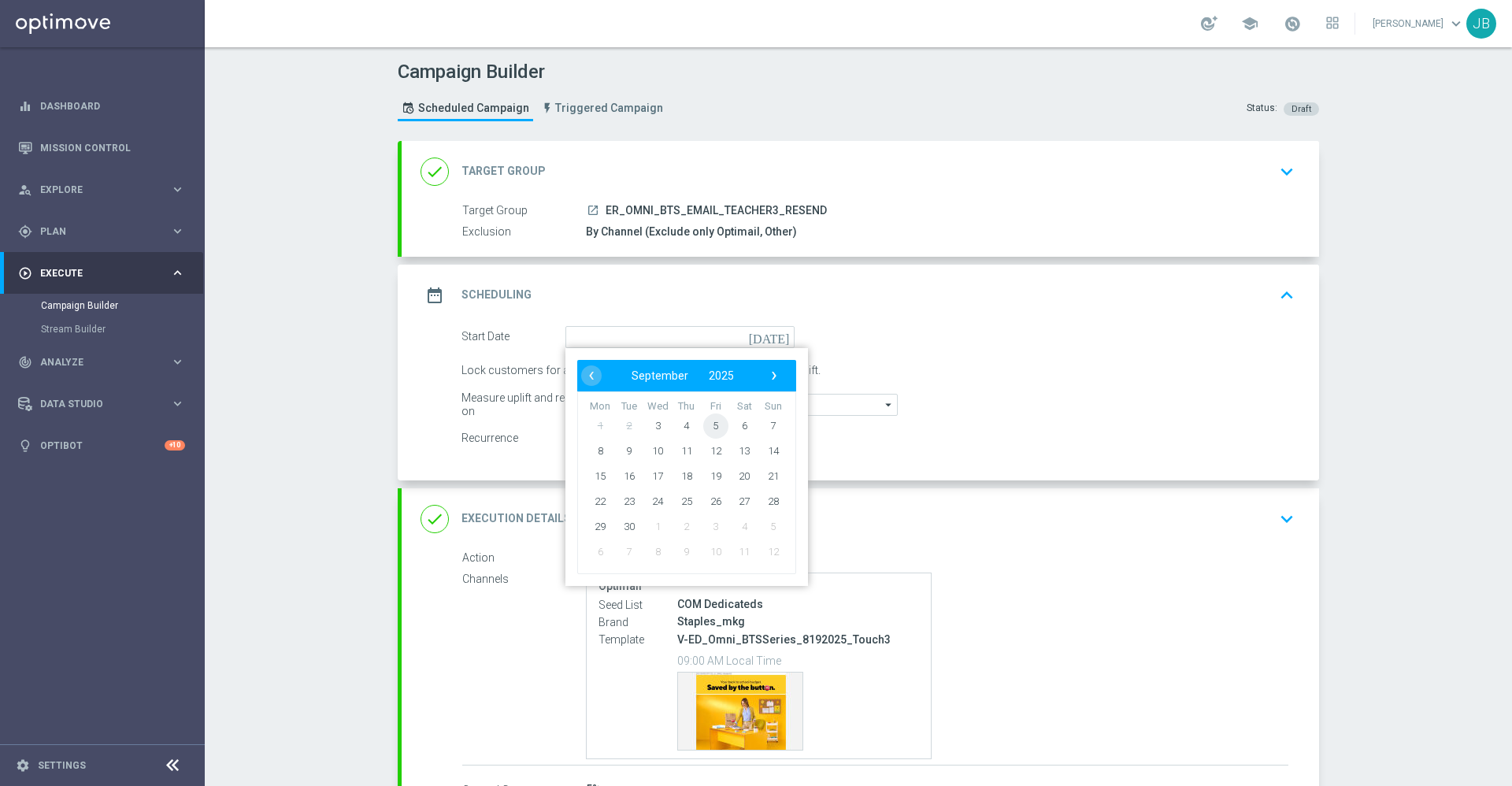
click at [712, 430] on span "5" at bounding box center [716, 424] width 25 height 25
type input "[DATE]"
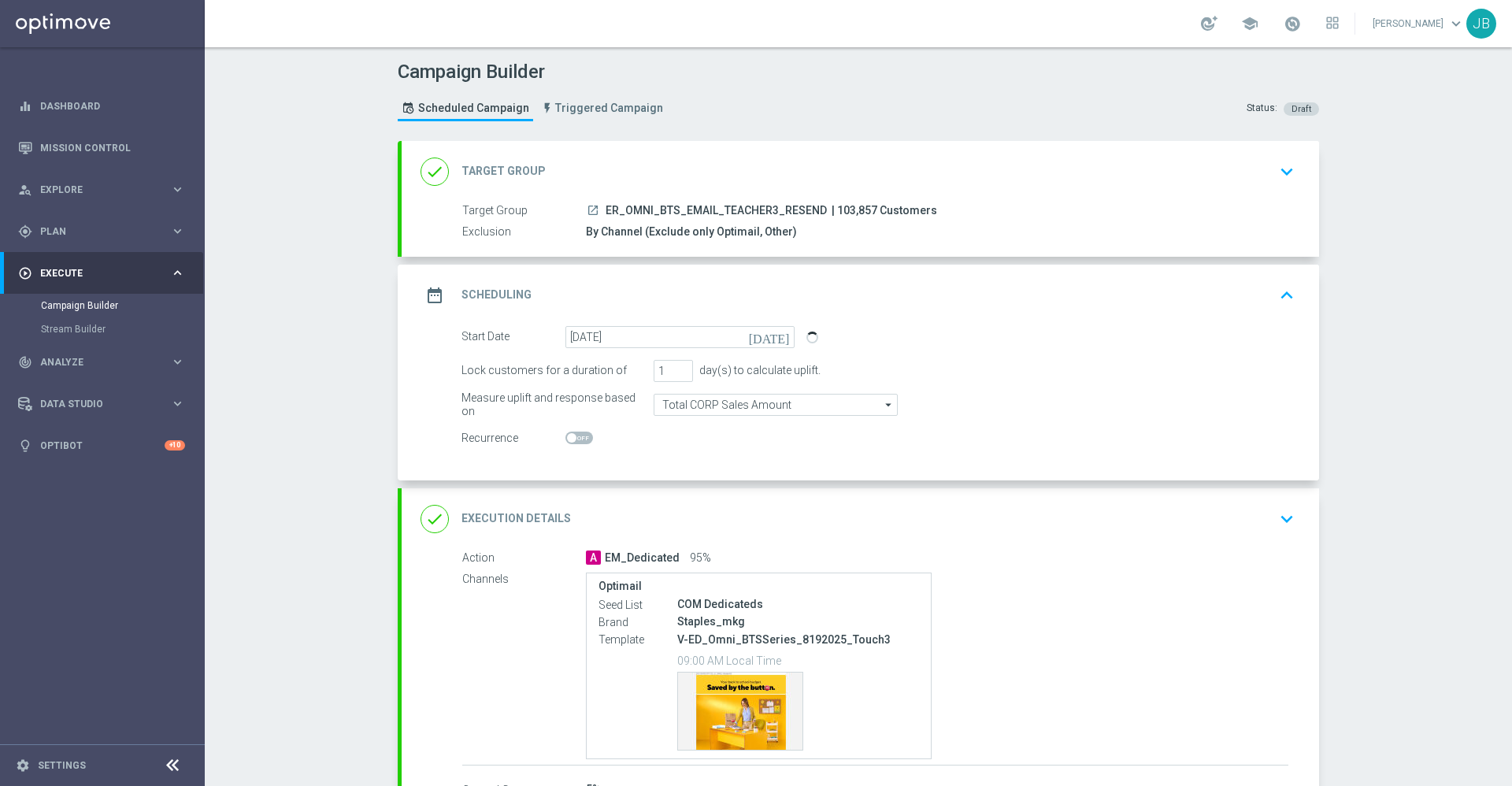
click at [516, 166] on h2 "Target Group" at bounding box center [503, 170] width 85 height 15
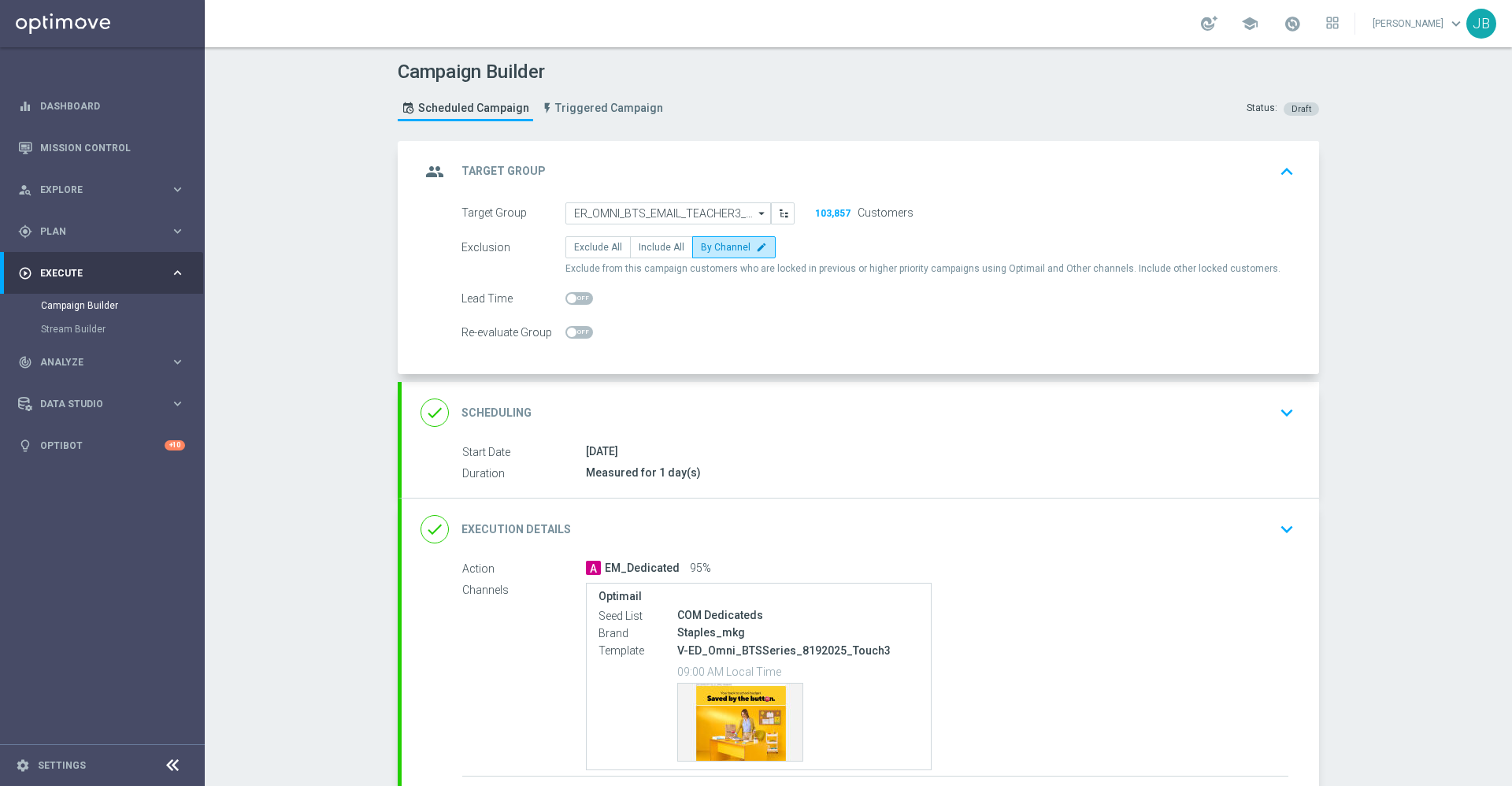
click at [514, 168] on h2 "Target Group" at bounding box center [503, 170] width 85 height 15
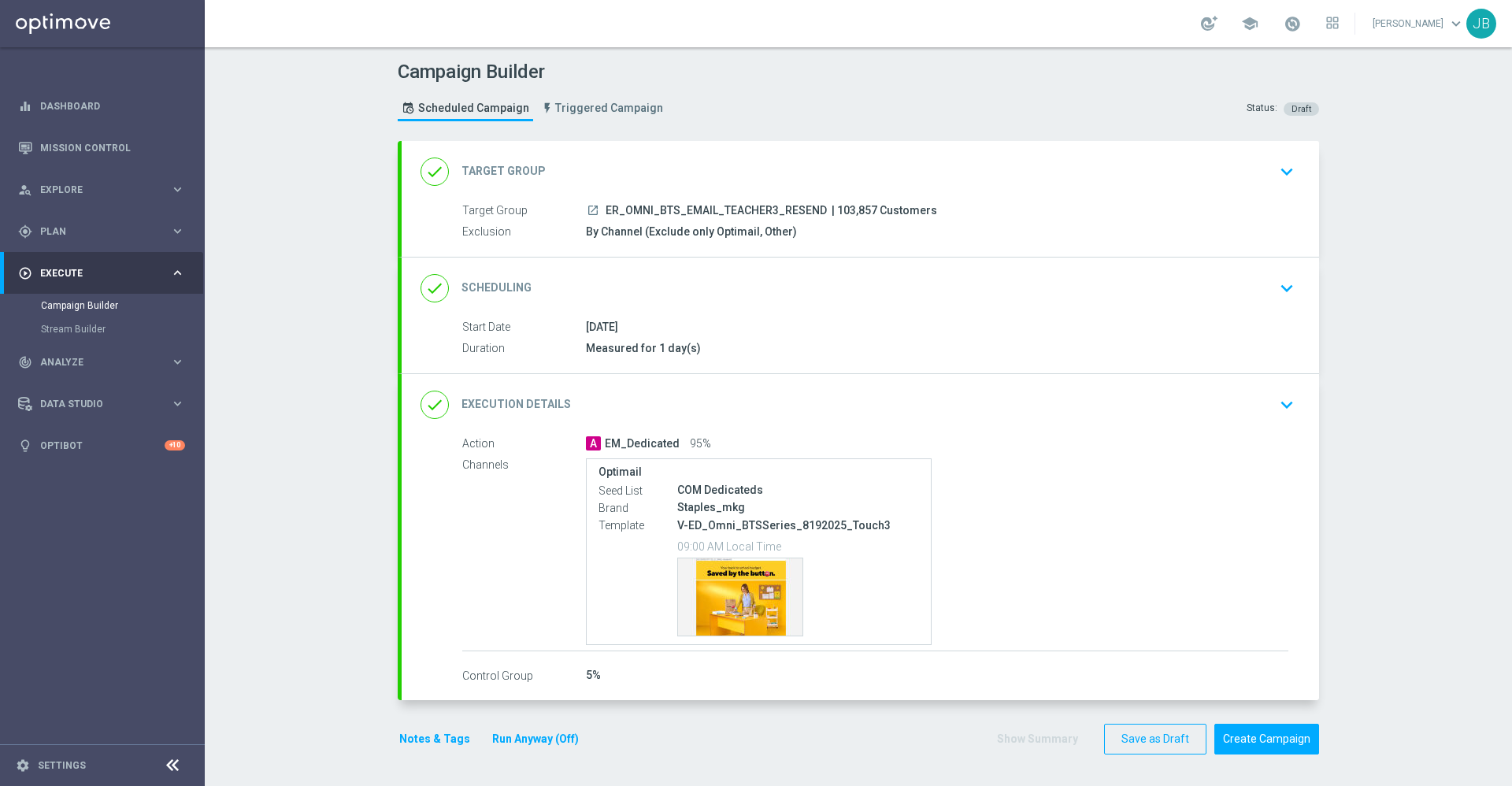
click at [504, 287] on h2 "Scheduling" at bounding box center [496, 287] width 70 height 15
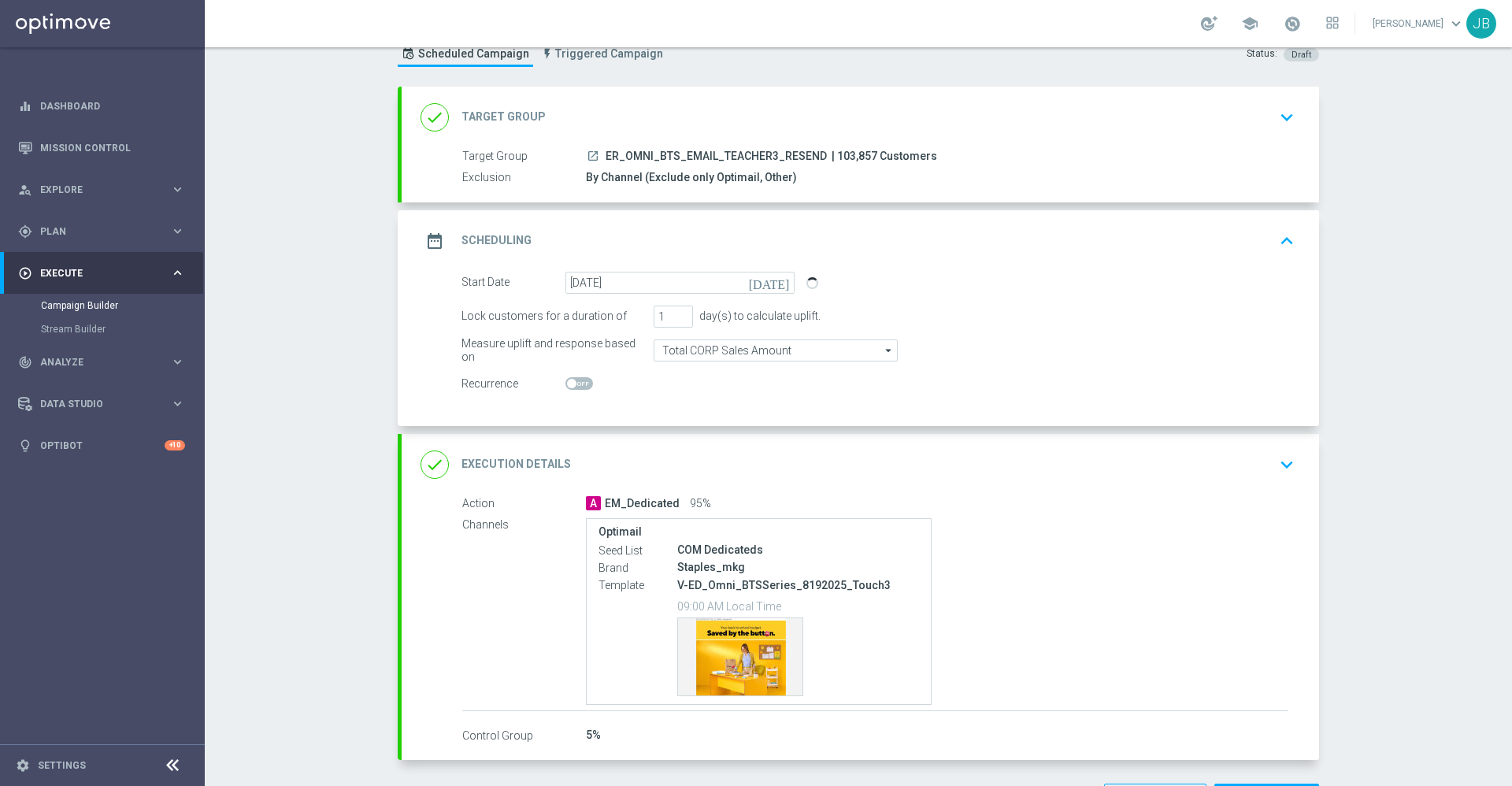
scroll to position [66, 0]
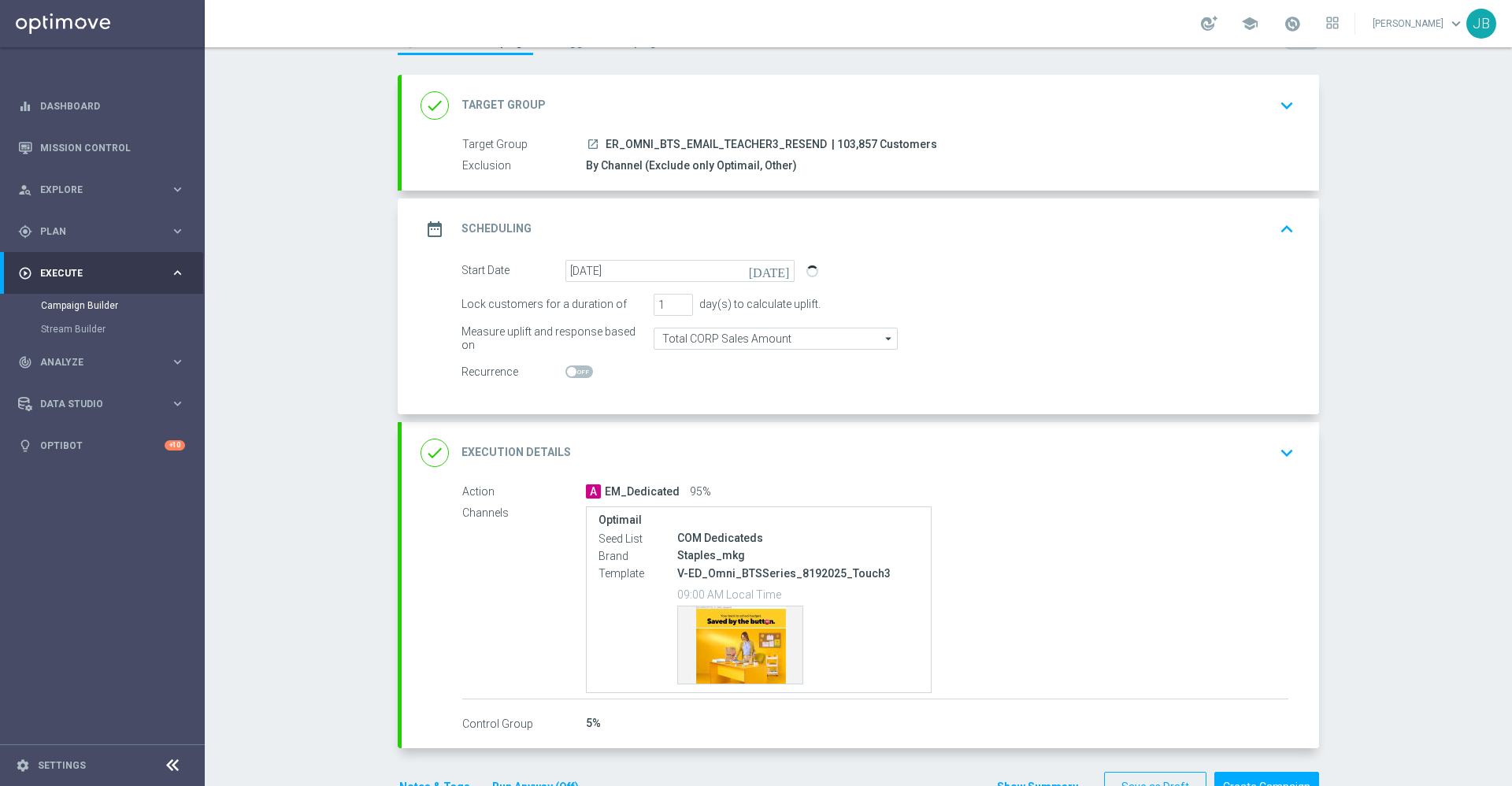
click at [519, 443] on div "done Execution Details" at bounding box center [495, 452] width 151 height 28
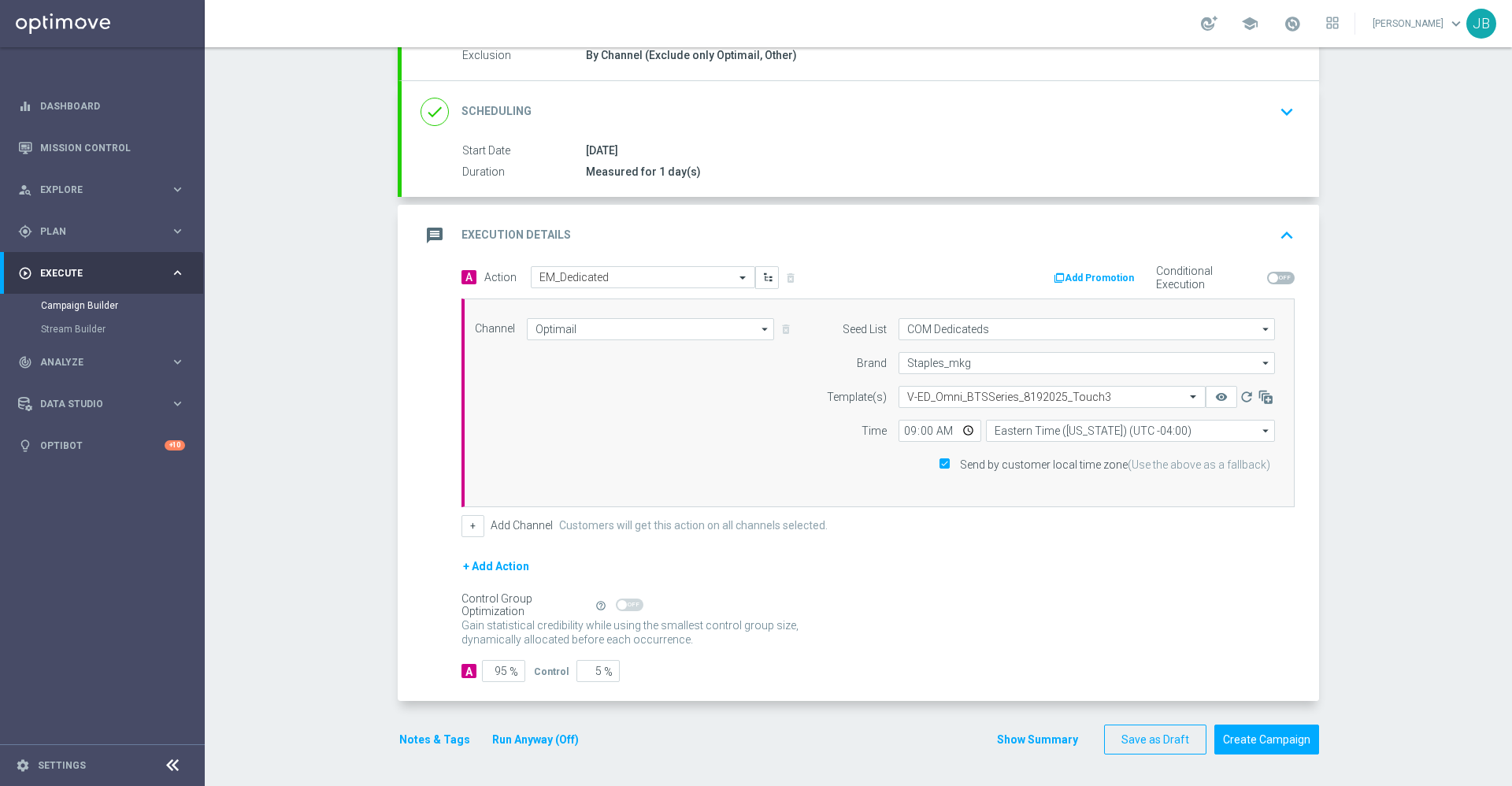
scroll to position [0, 0]
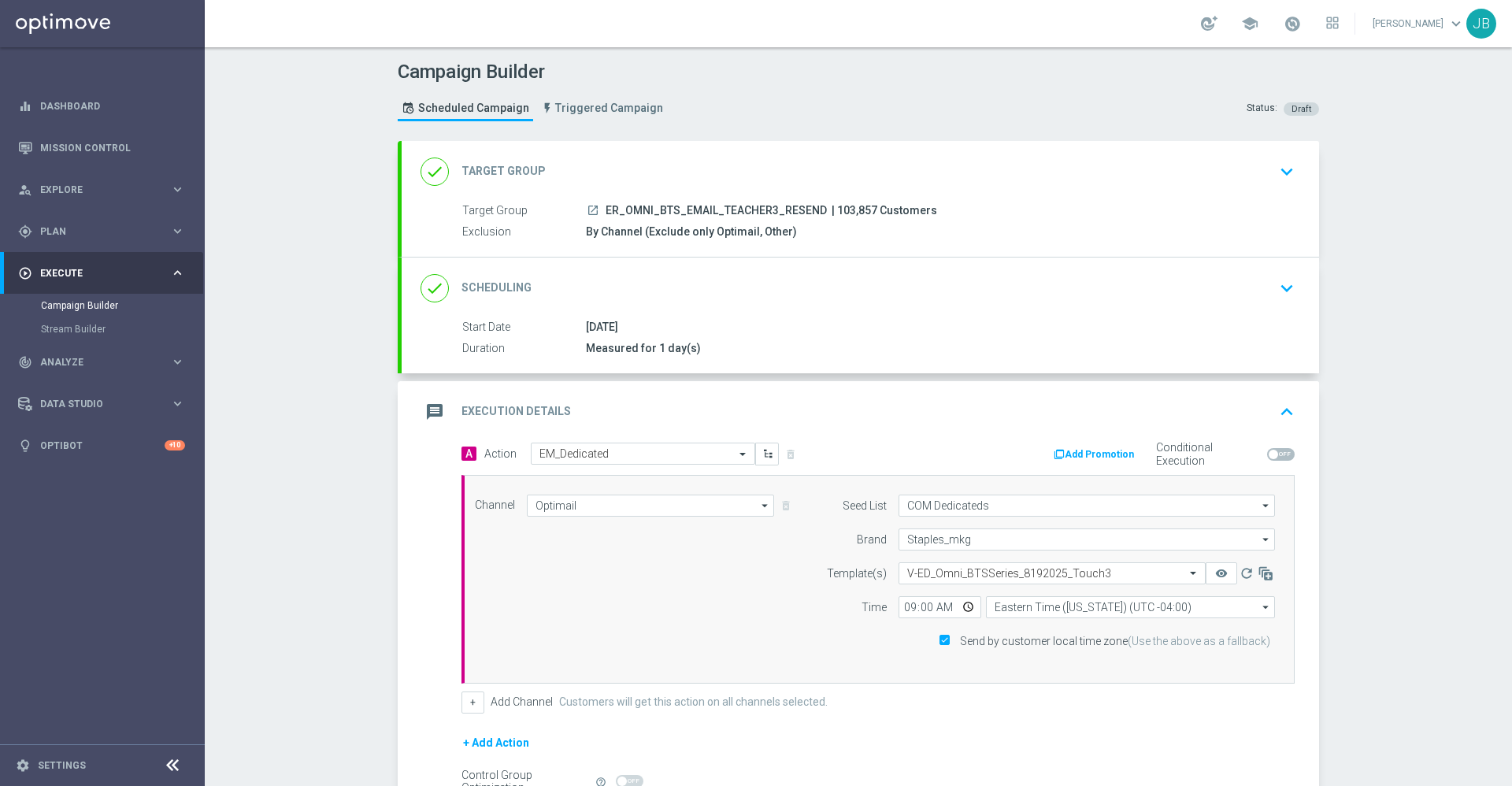
click at [531, 168] on h2 "Target Group" at bounding box center [503, 170] width 85 height 15
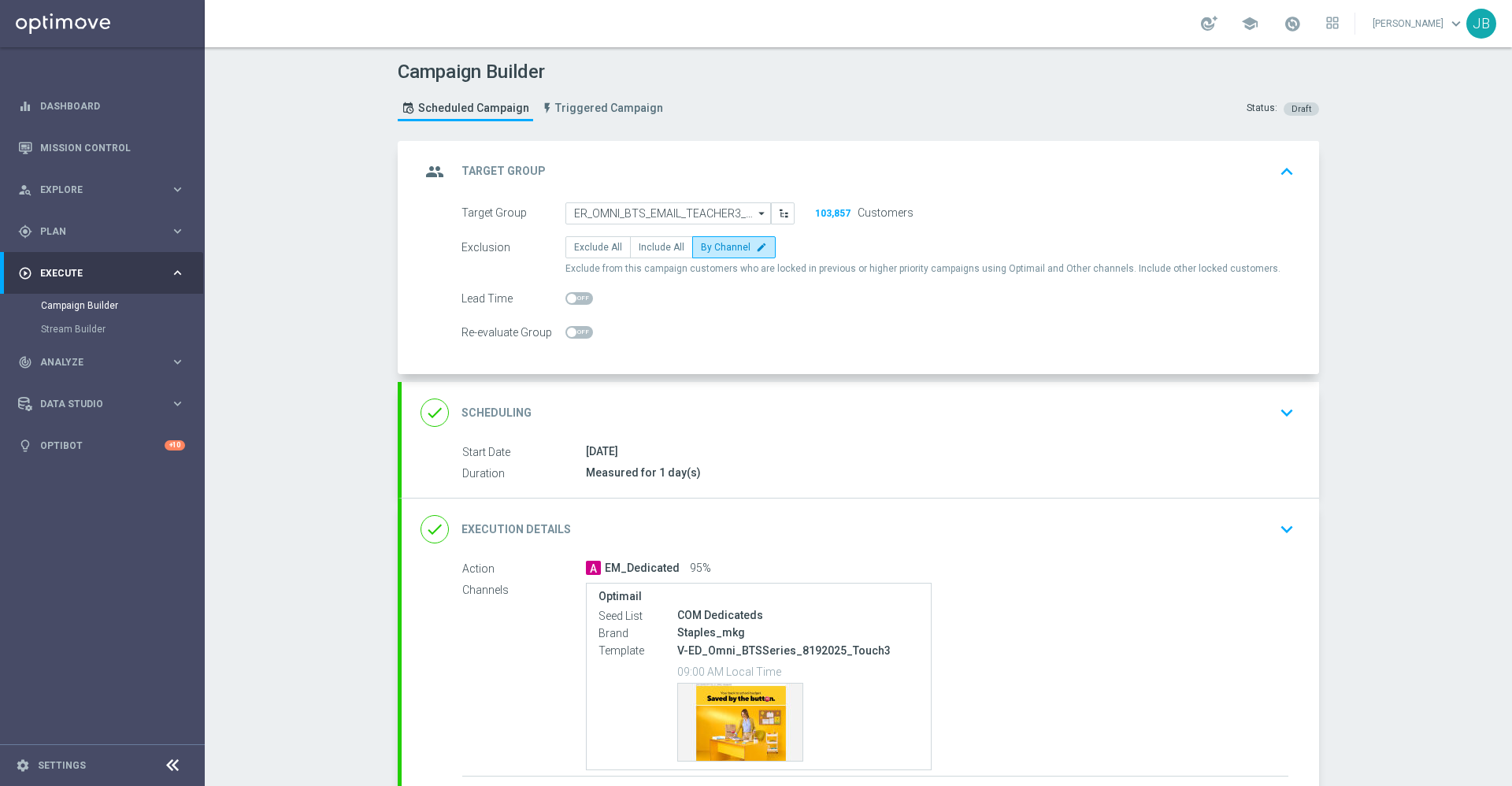
click at [494, 395] on div "done Scheduling keyboard_arrow_down" at bounding box center [860, 412] width 918 height 62
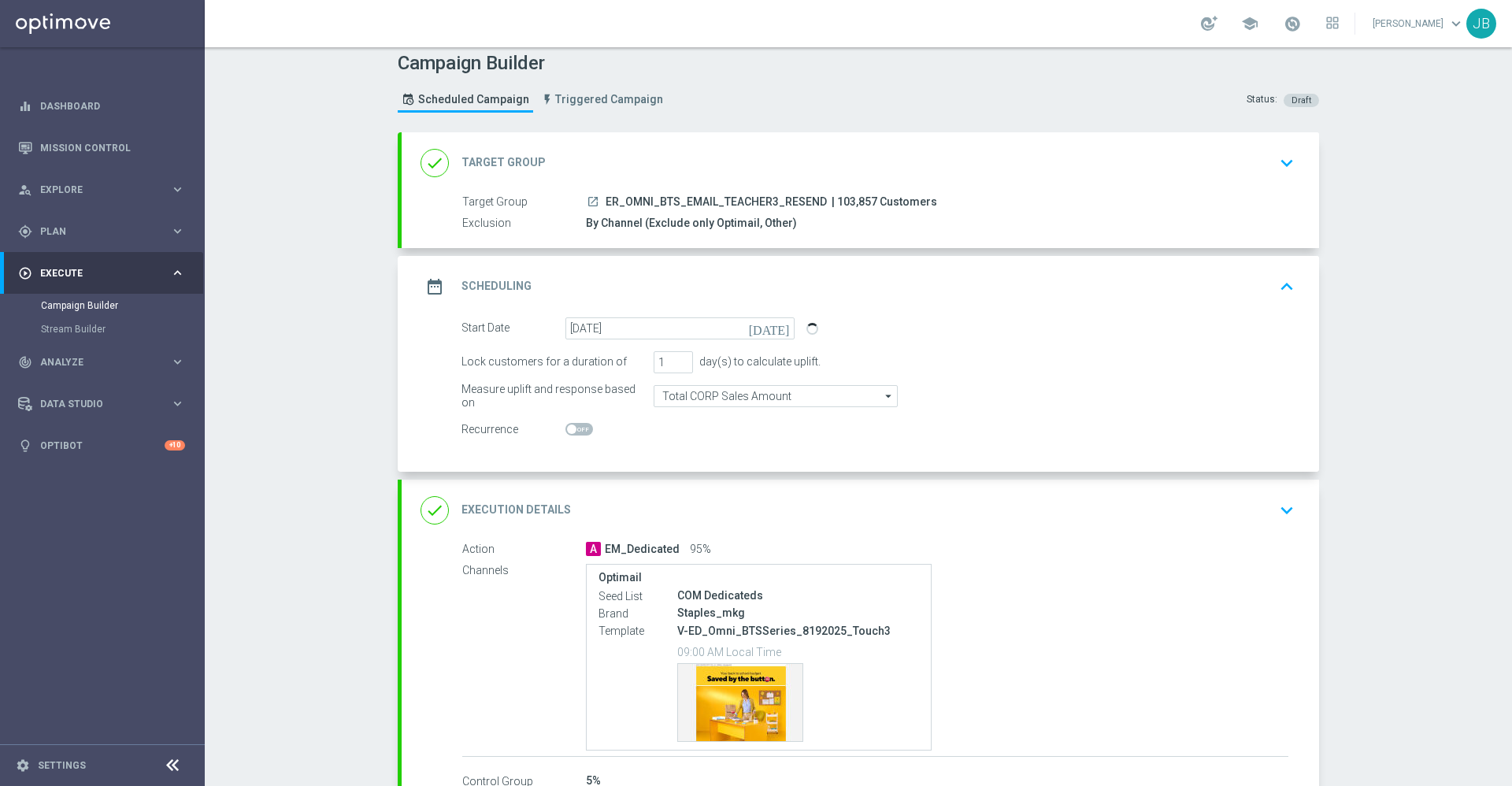
scroll to position [115, 0]
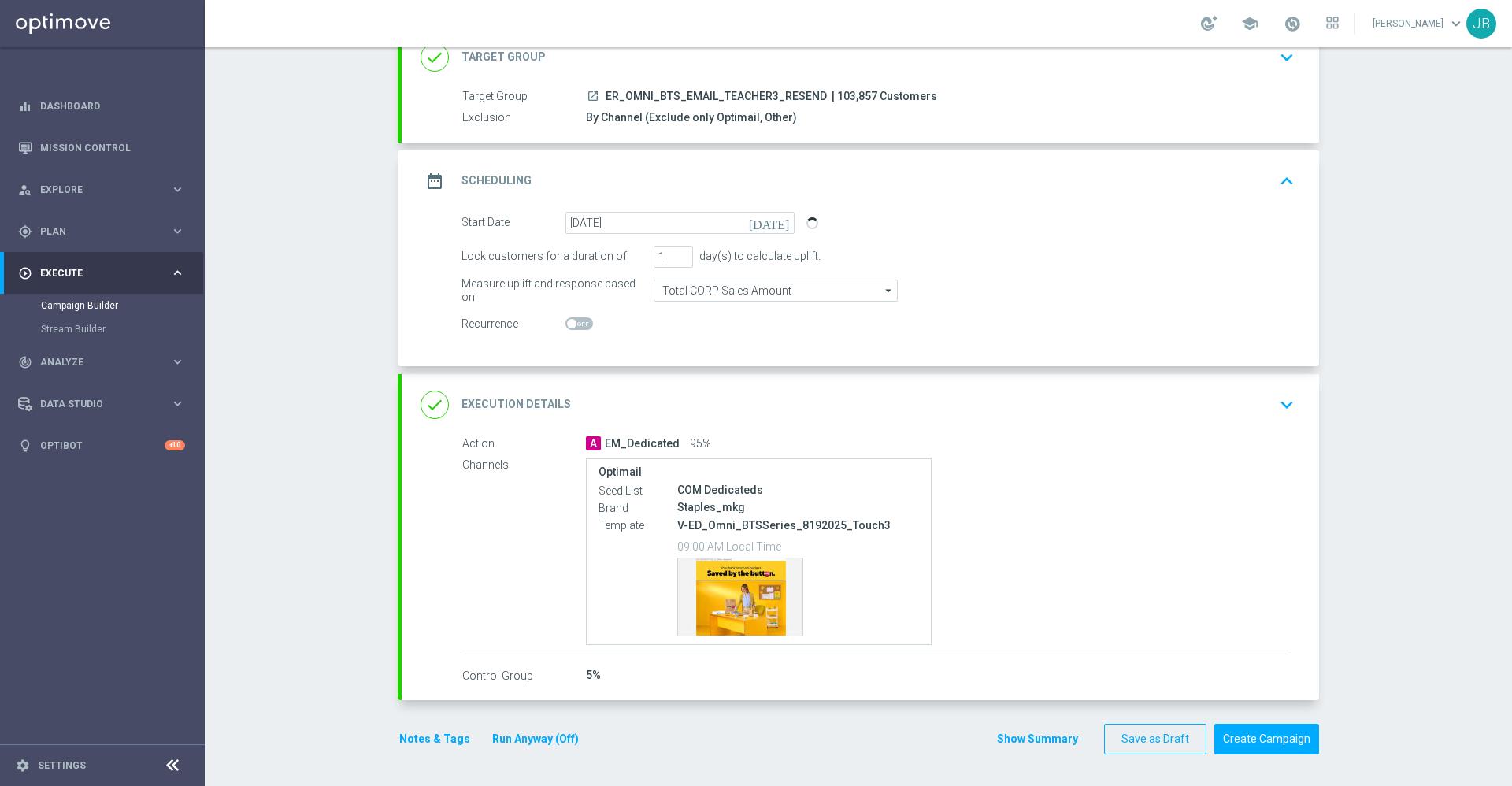
click at [546, 393] on div "done Execution Details" at bounding box center [495, 404] width 151 height 28
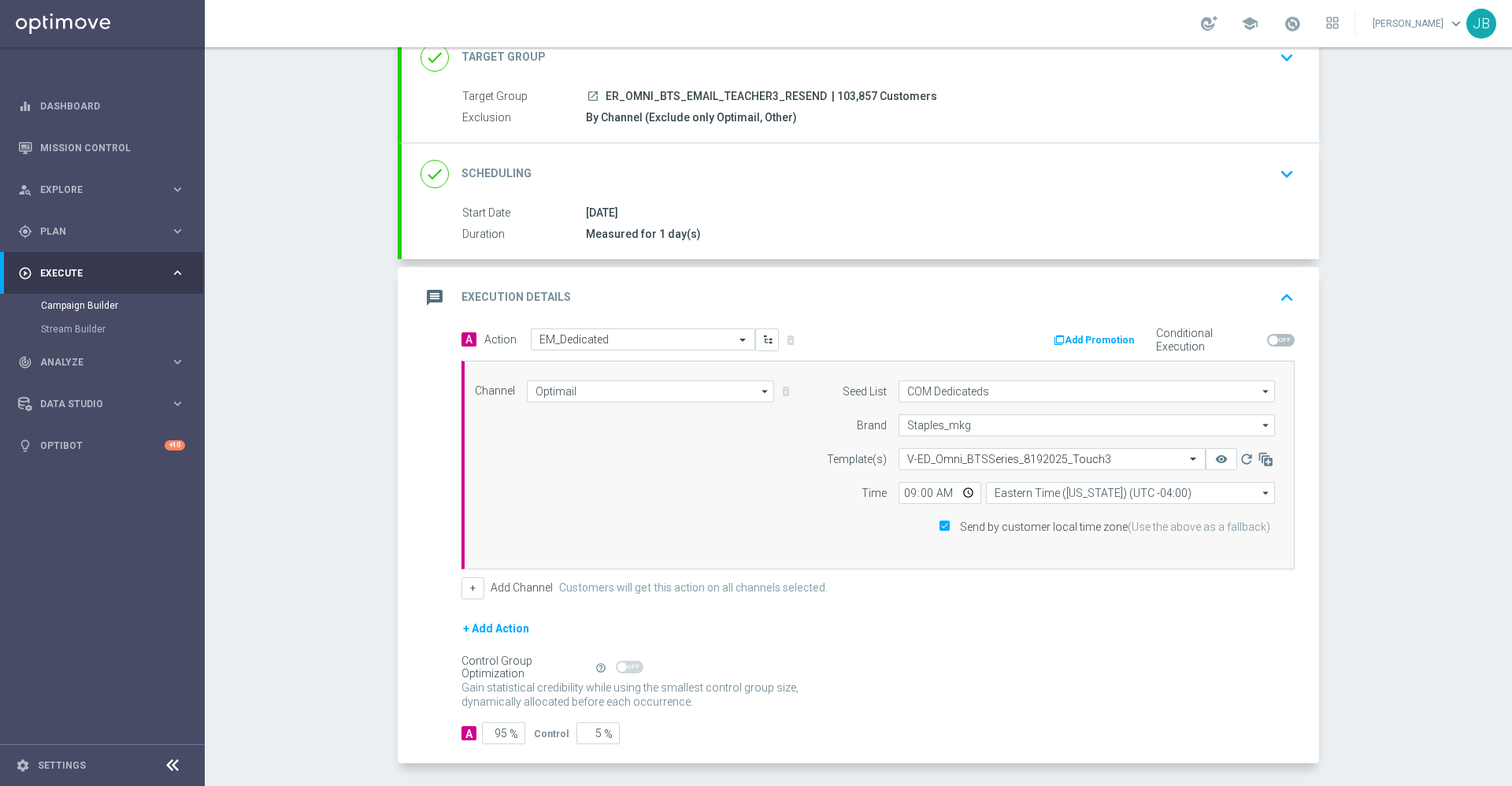
scroll to position [176, 0]
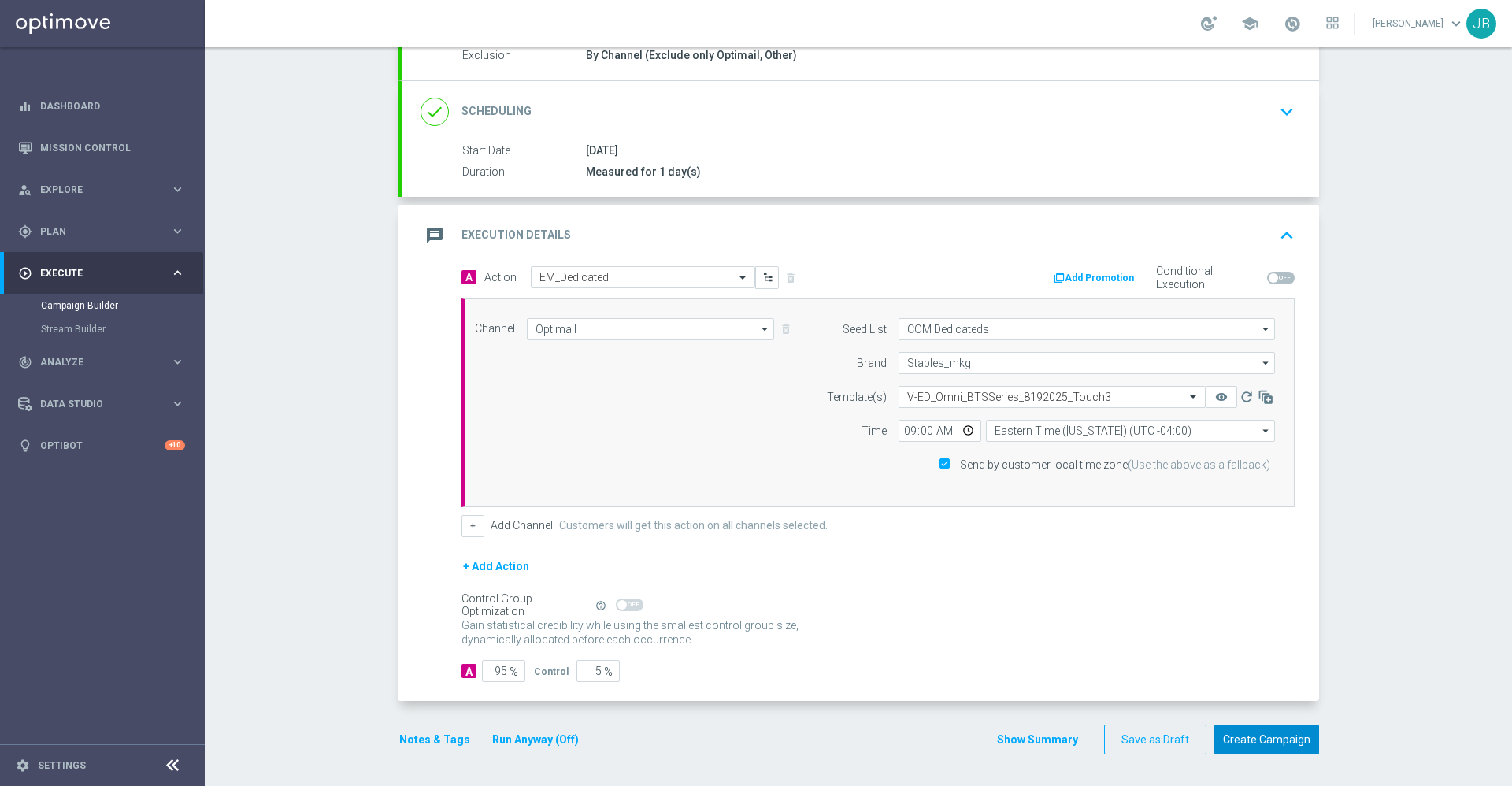
click at [1258, 734] on button "Create Campaign" at bounding box center [1267, 739] width 105 height 31
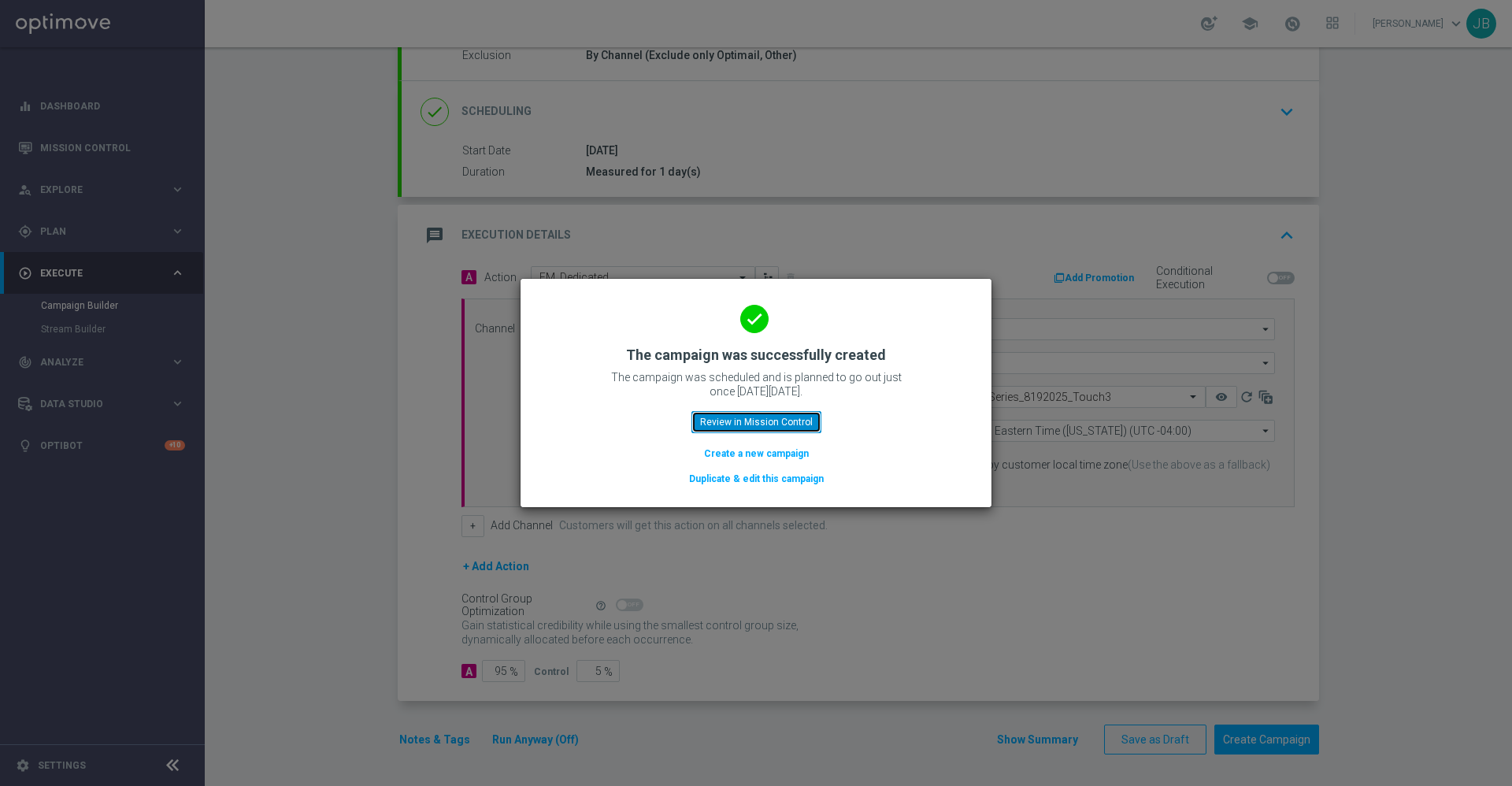
click at [764, 422] on button "Review in Mission Control" at bounding box center [756, 422] width 130 height 22
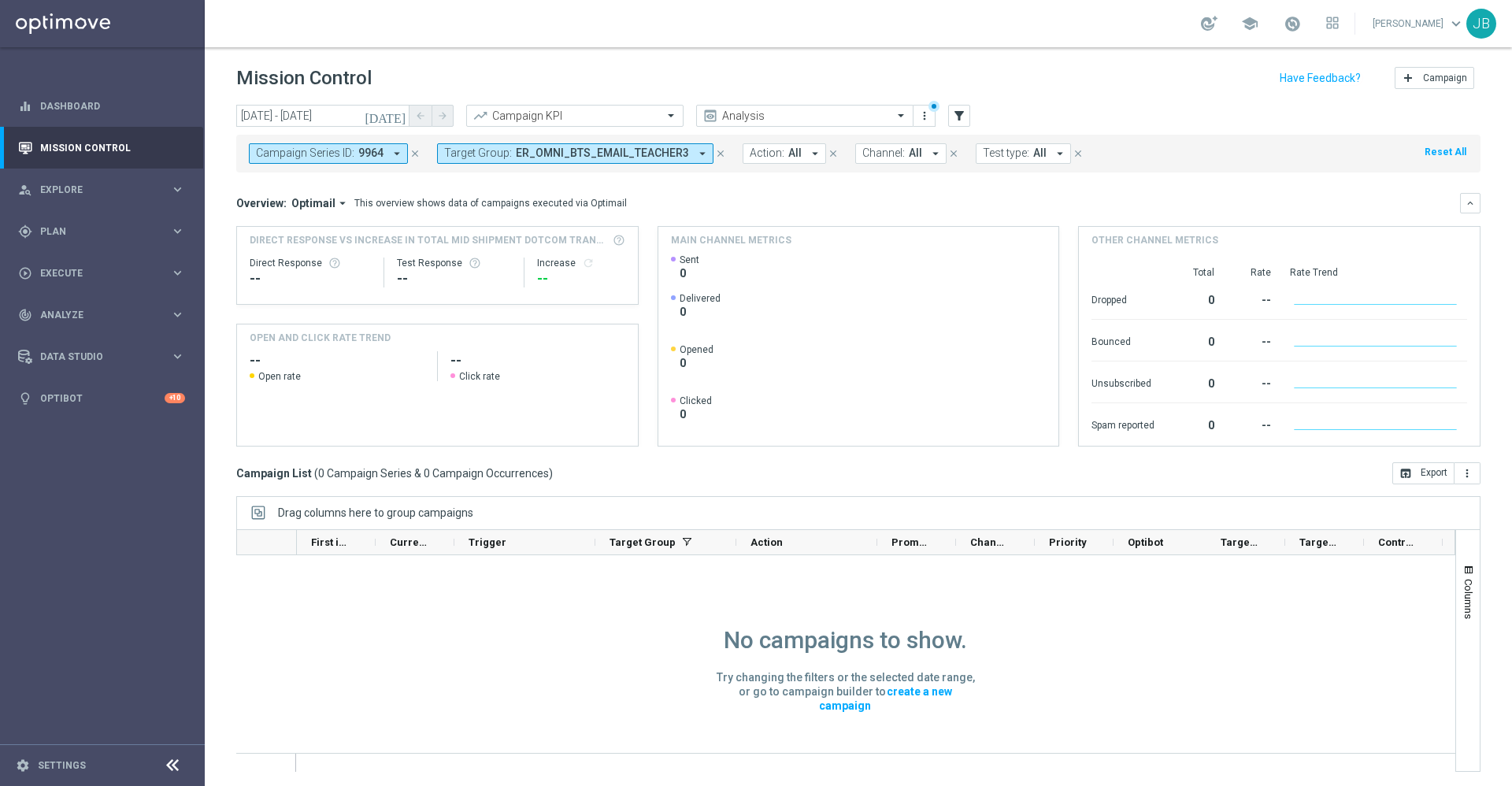
click at [414, 148] on icon "close" at bounding box center [415, 153] width 11 height 11
click at [494, 156] on button "Target Group: ER_OMNI_BTS_EMAIL_TEACHER3 arrow_drop_down" at bounding box center [387, 153] width 276 height 21
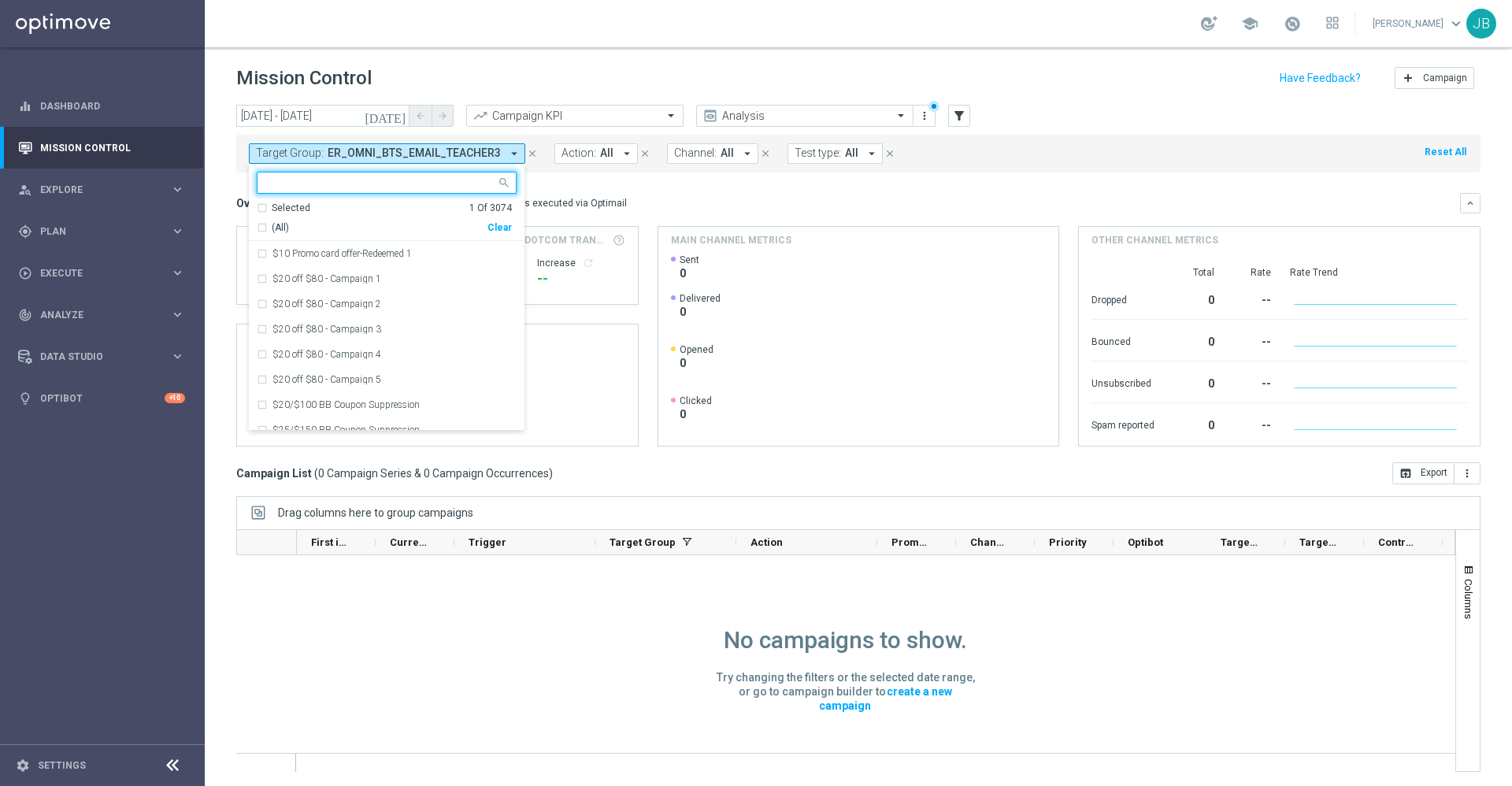
click at [340, 195] on ng-select "ER_OMNI_BTS_EMAIL_TEACHER3 Selected 1 Of 3074 (All) Clear $10 Promo card offer-…" at bounding box center [387, 301] width 276 height 259
click at [333, 184] on input "text" at bounding box center [381, 182] width 231 height 13
type input "e"
click at [291, 186] on input "text" at bounding box center [381, 182] width 231 height 13
paste input "ER_OMNI_BTS_EMAIL_TEACHER3_RESEND"
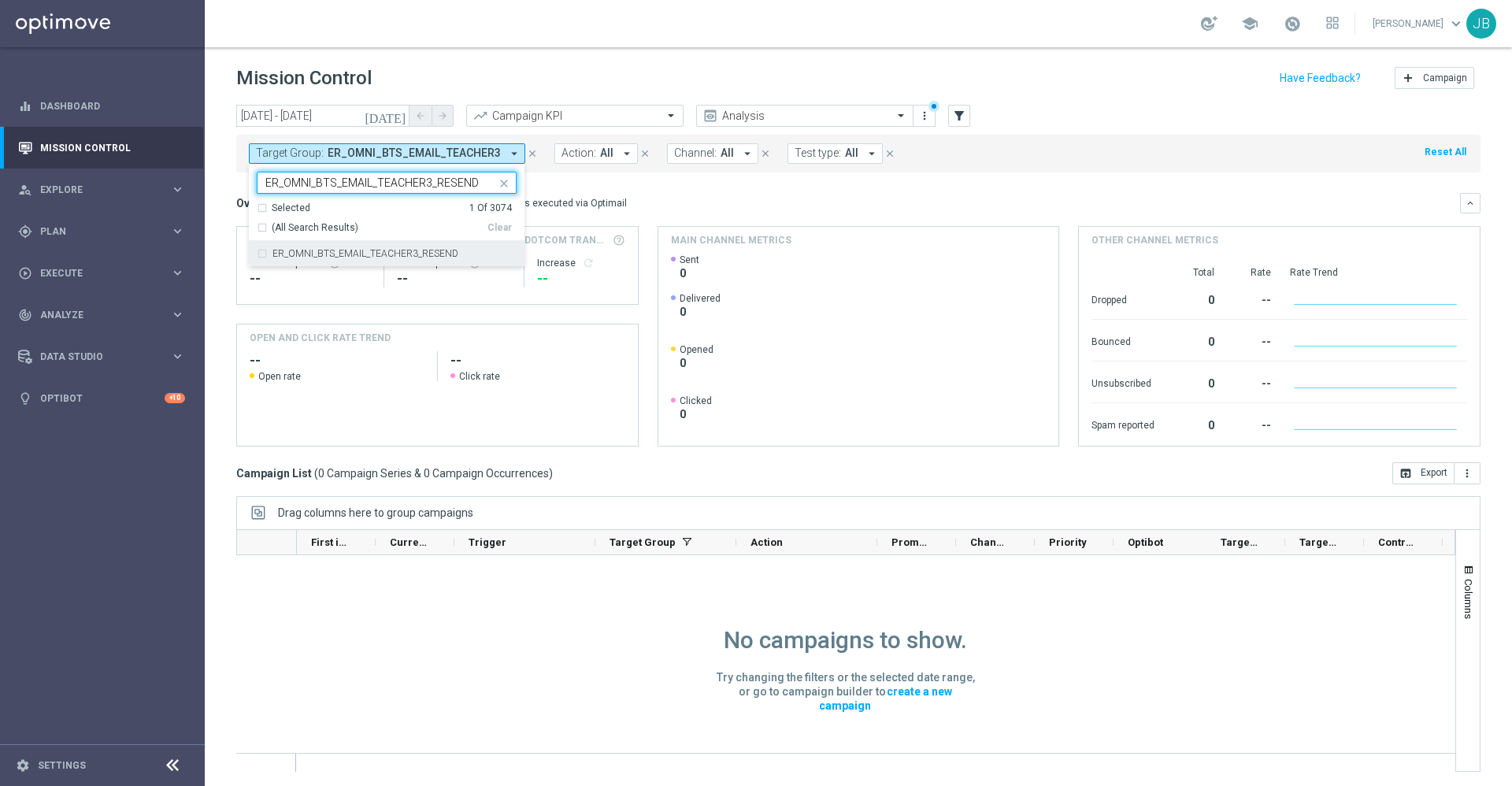
click at [382, 254] on label "ER_OMNI_BTS_EMAIL_TEACHER3_RESEND" at bounding box center [365, 253] width 186 height 9
type input "ER_OMNI_BTS_EMAIL_TEACHER3_RESEND"
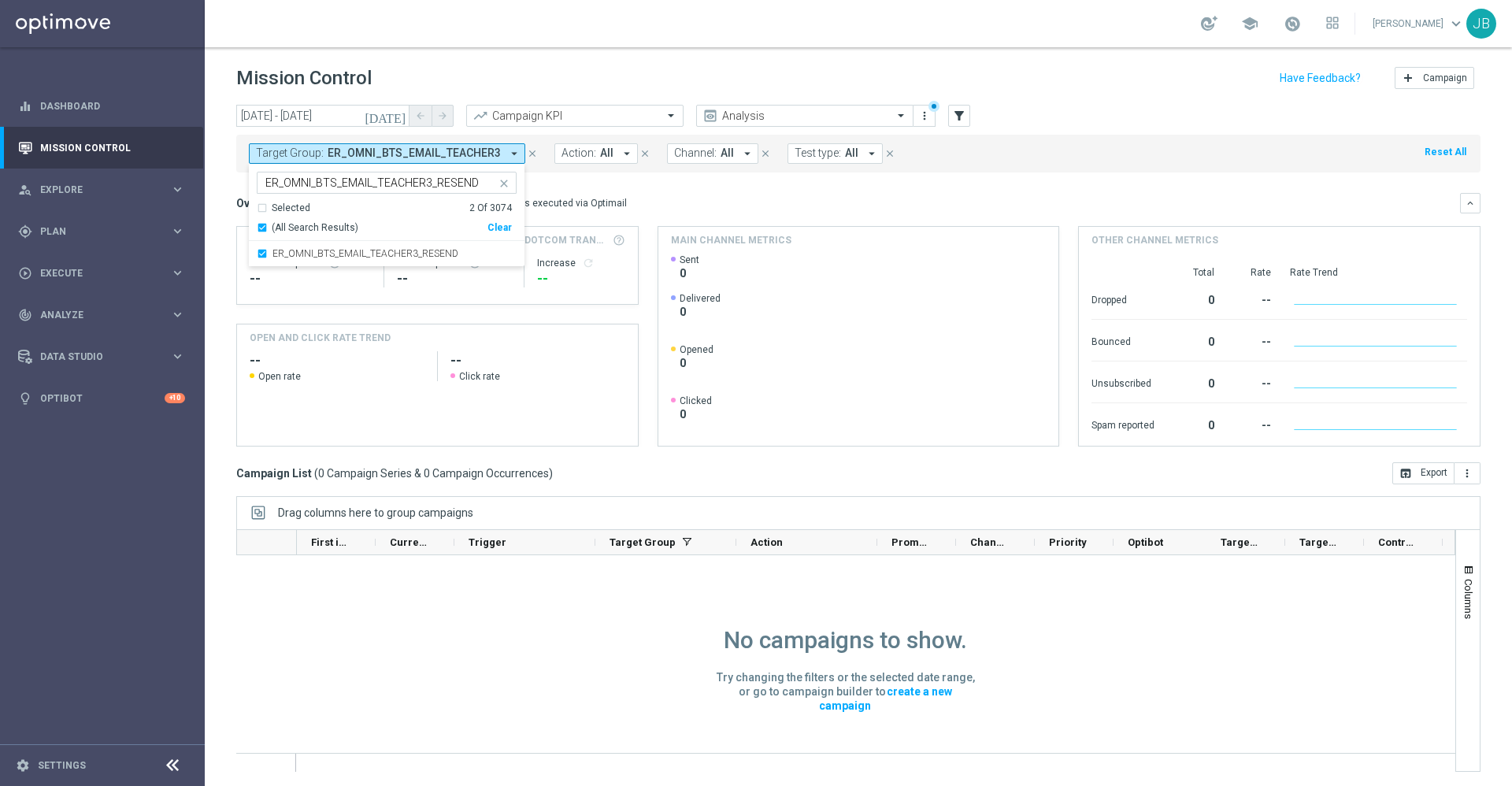
click at [680, 201] on div "Overview: Optimail arrow_drop_down This overview shows data of campaigns execut…" at bounding box center [848, 203] width 1224 height 14
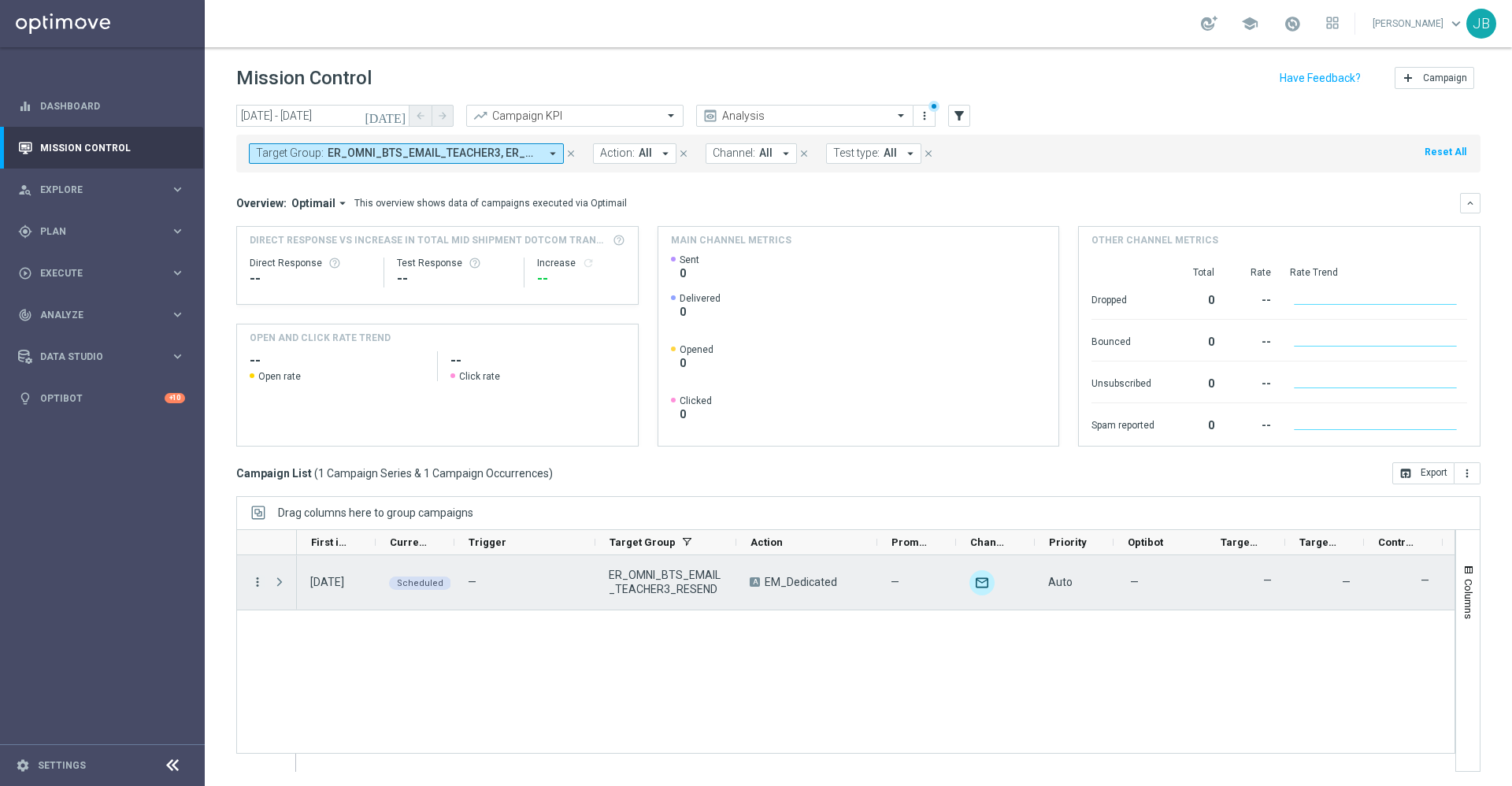
click at [253, 576] on icon "more_vert" at bounding box center [257, 582] width 14 height 14
click at [329, 596] on span "Campaign Details" at bounding box center [328, 591] width 80 height 11
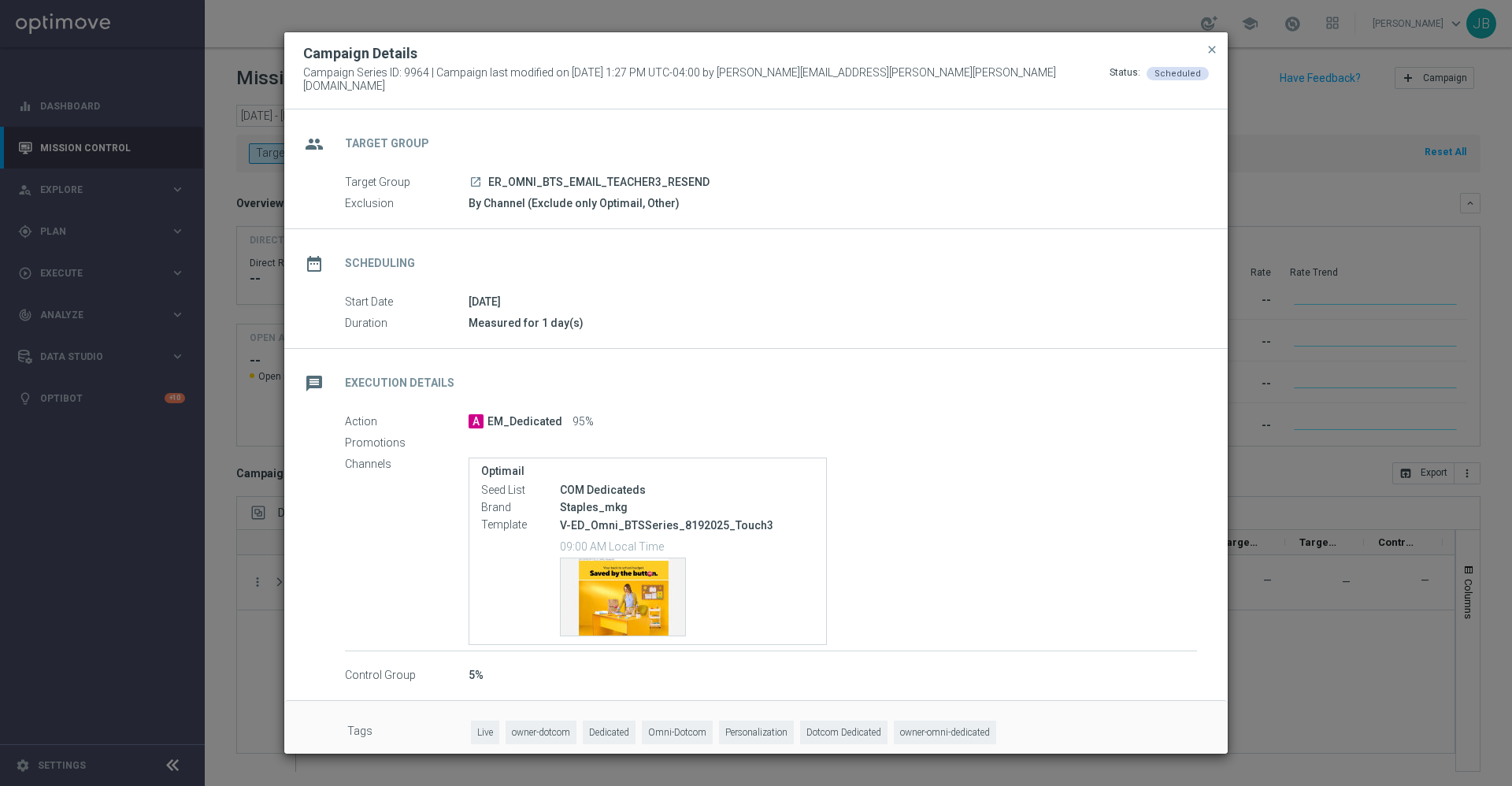
scroll to position [6, 0]
